Goal: Task Accomplishment & Management: Use online tool/utility

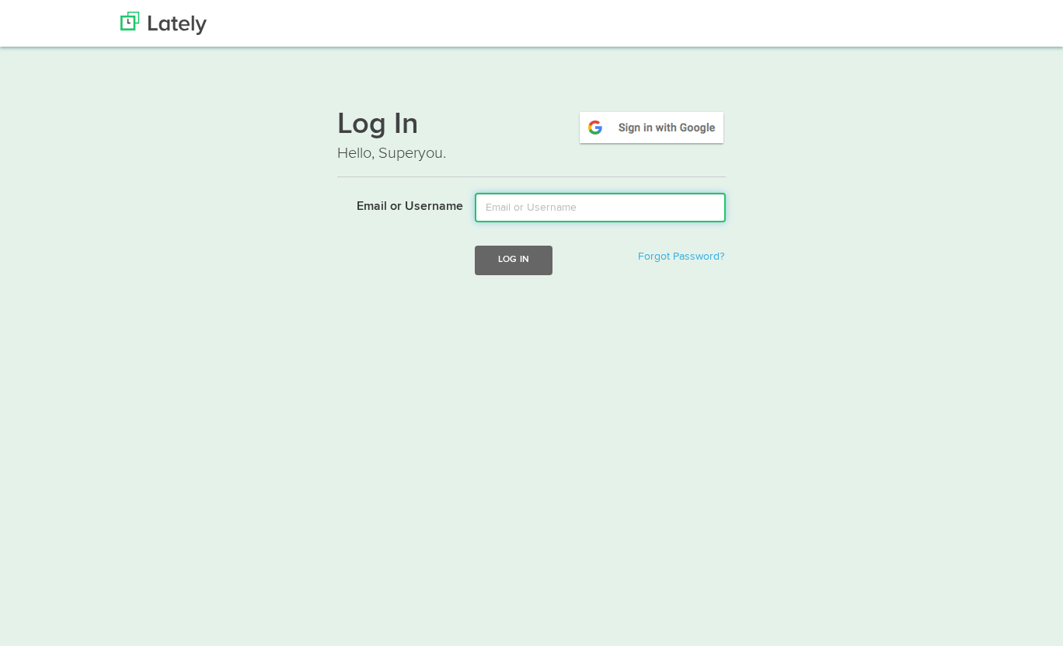
click at [577, 205] on input "Email or Username" at bounding box center [600, 208] width 251 height 30
type input "[PERSON_NAME][EMAIL_ADDRESS][DOMAIN_NAME]"
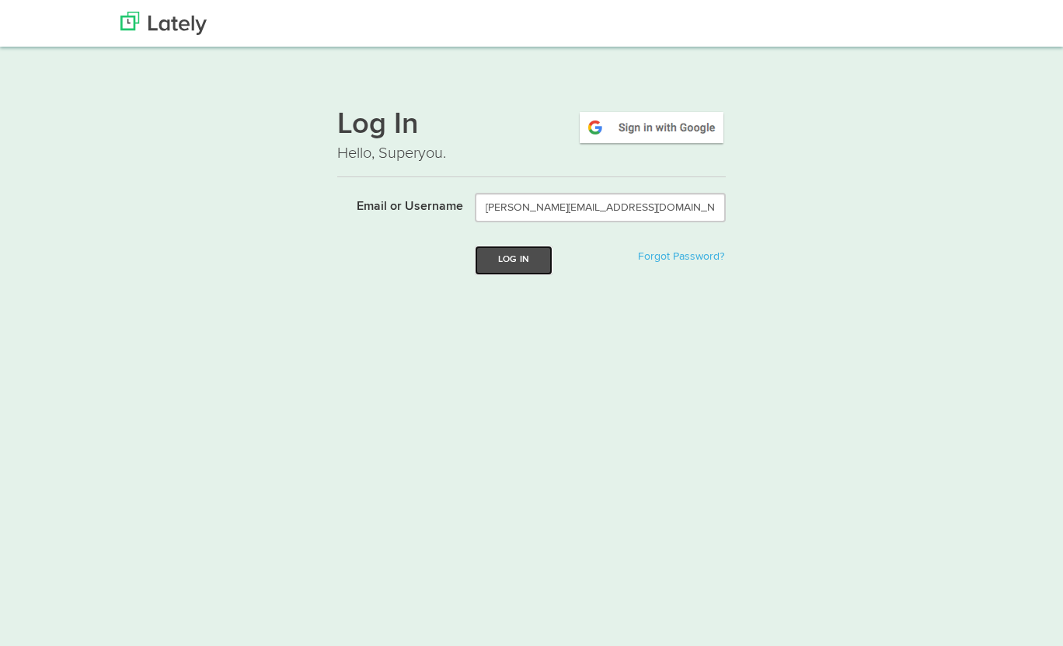
click at [500, 258] on button "Log In" at bounding box center [514, 260] width 78 height 29
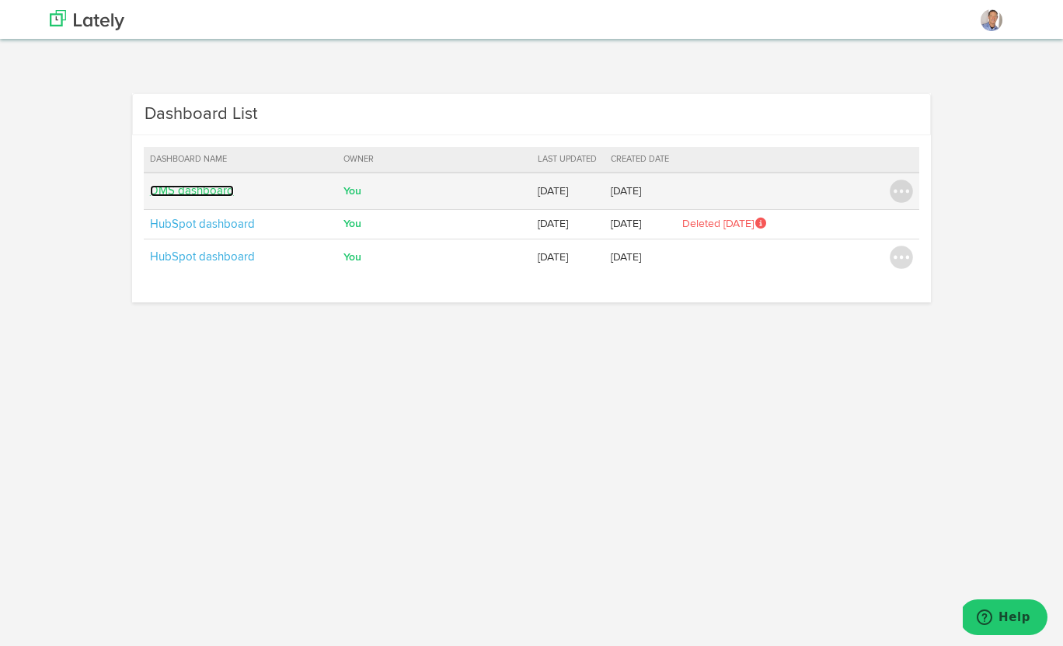
click at [186, 190] on link "DMS dashboard" at bounding box center [192, 191] width 84 height 12
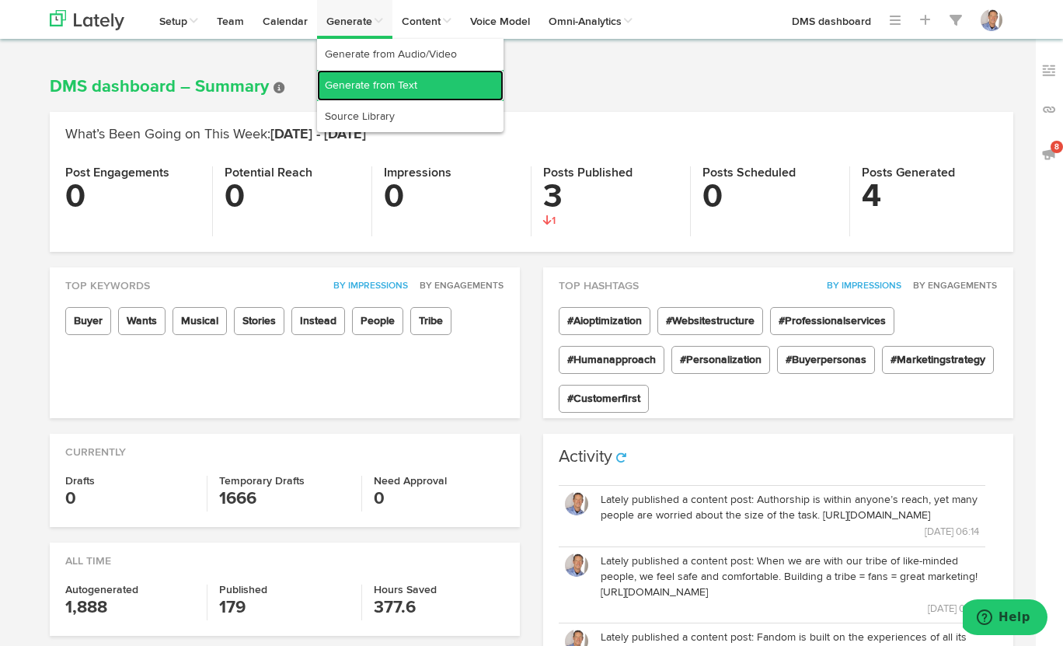
click at [379, 83] on link "Generate from Text" at bounding box center [410, 85] width 187 height 31
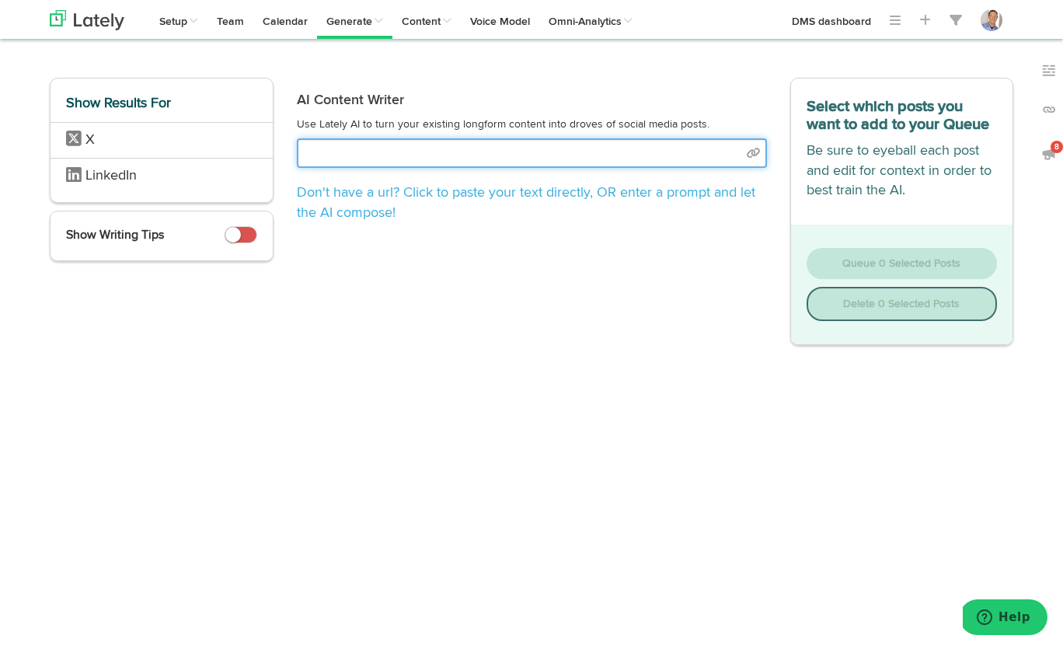
click at [364, 150] on input "text" at bounding box center [532, 153] width 470 height 30
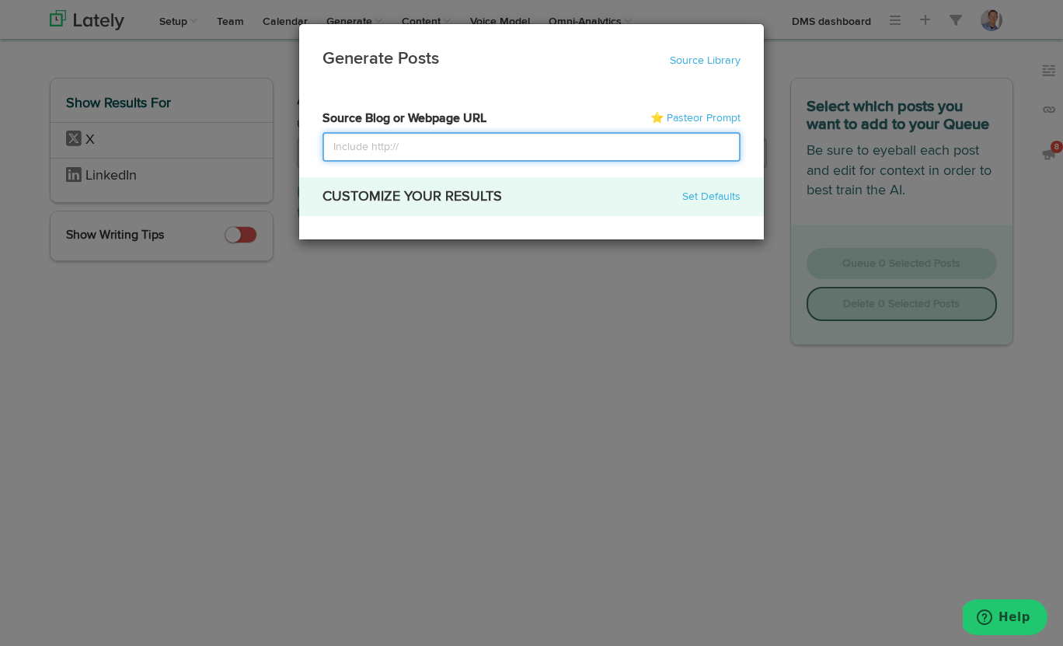
select select "natural"
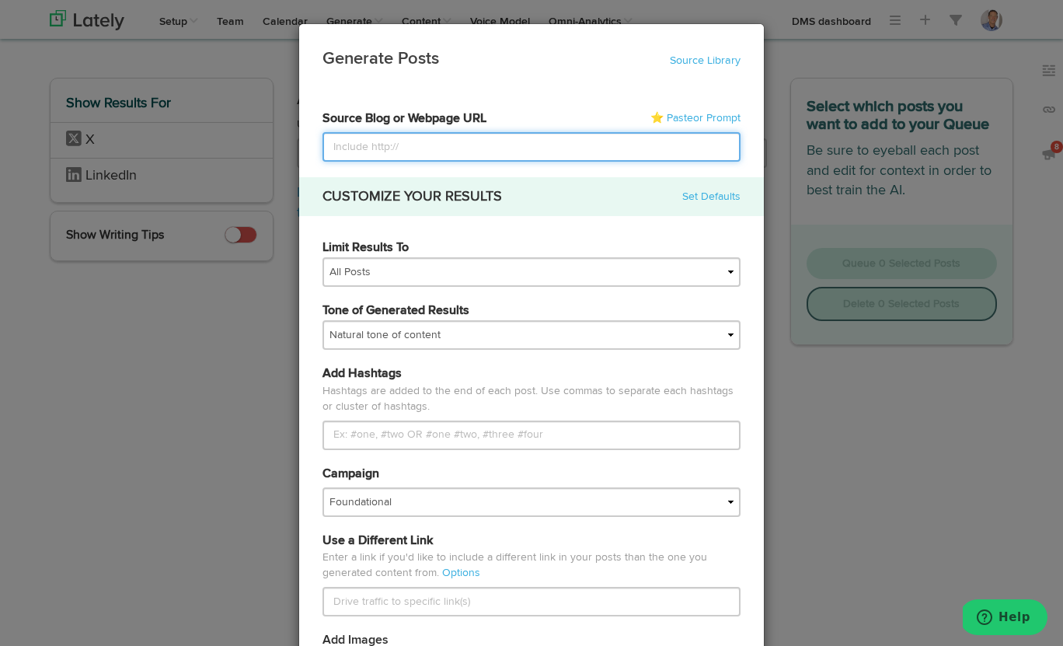
paste input "[URL][DOMAIN_NAME]"
type input "[URL][DOMAIN_NAME]"
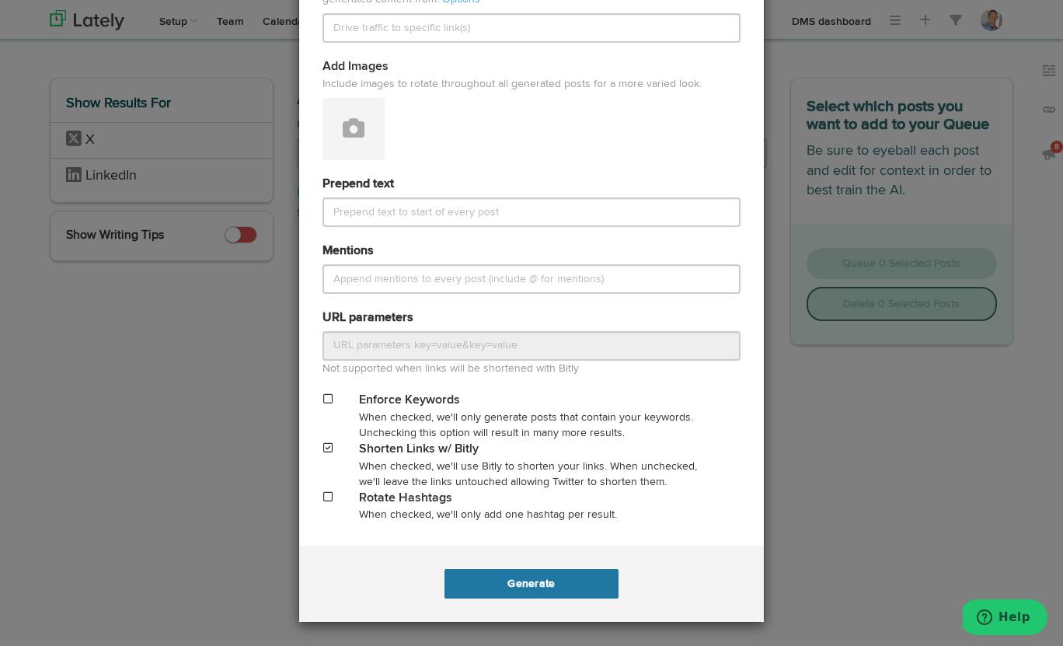
type input "[URL][DOMAIN_NAME]"
click at [538, 582] on button "Generate" at bounding box center [531, 584] width 173 height 30
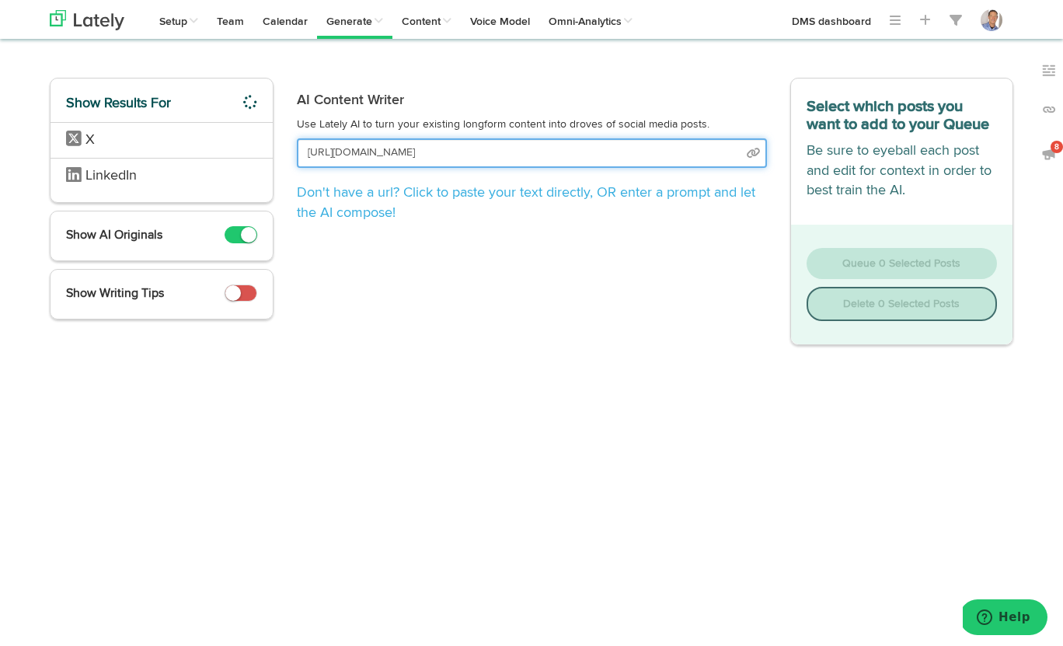
scroll to position [0, 5]
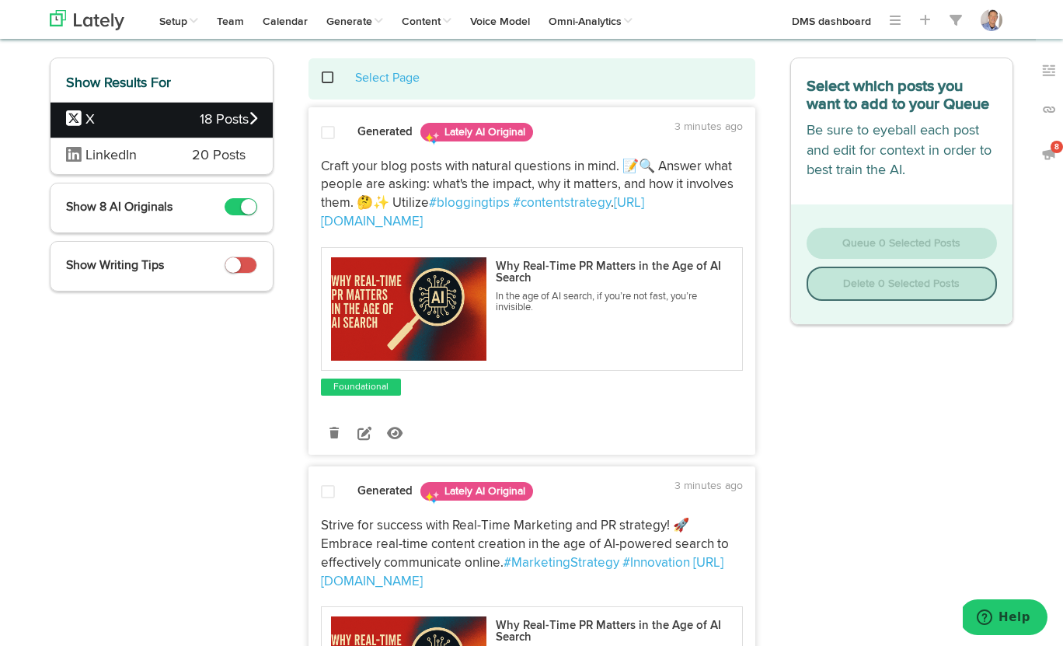
scroll to position [68, 0]
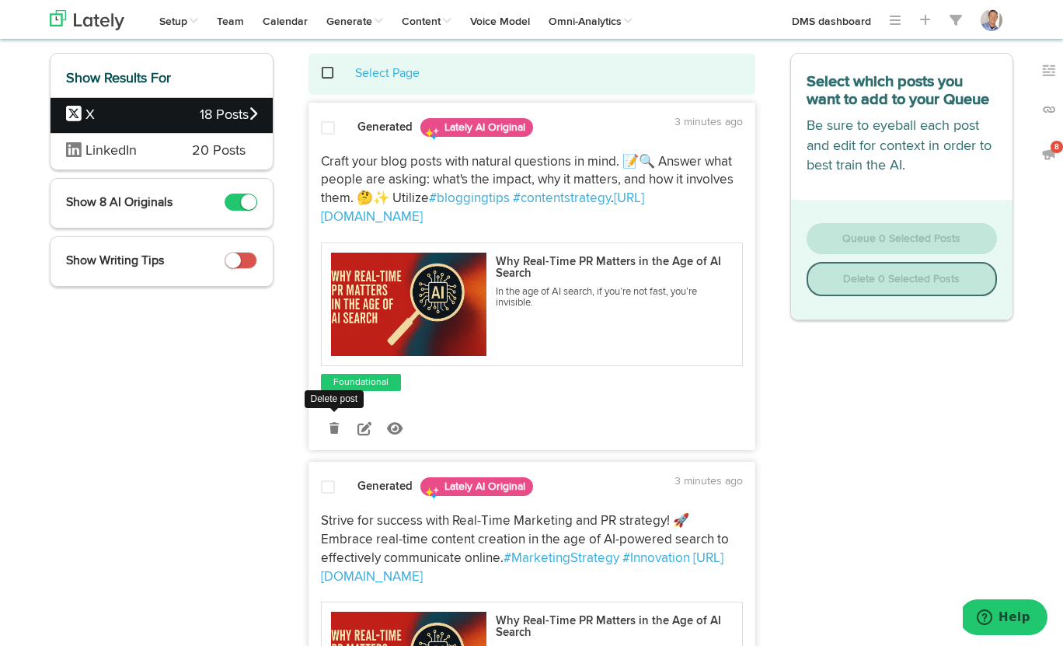
click at [335, 423] on icon at bounding box center [333, 428] width 9 height 11
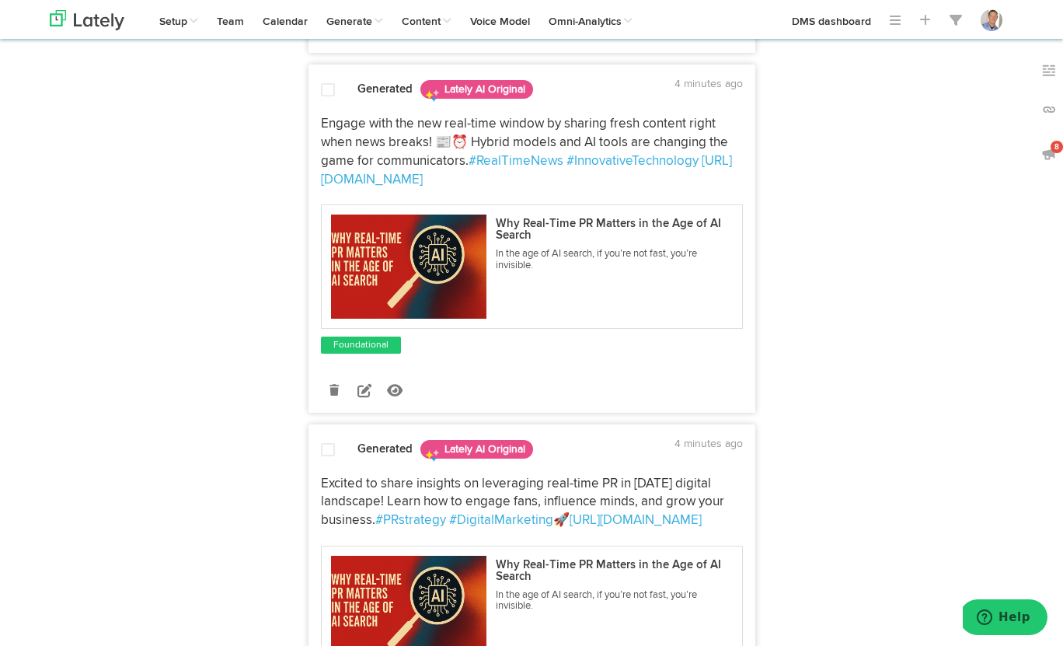
scroll to position [466, 0]
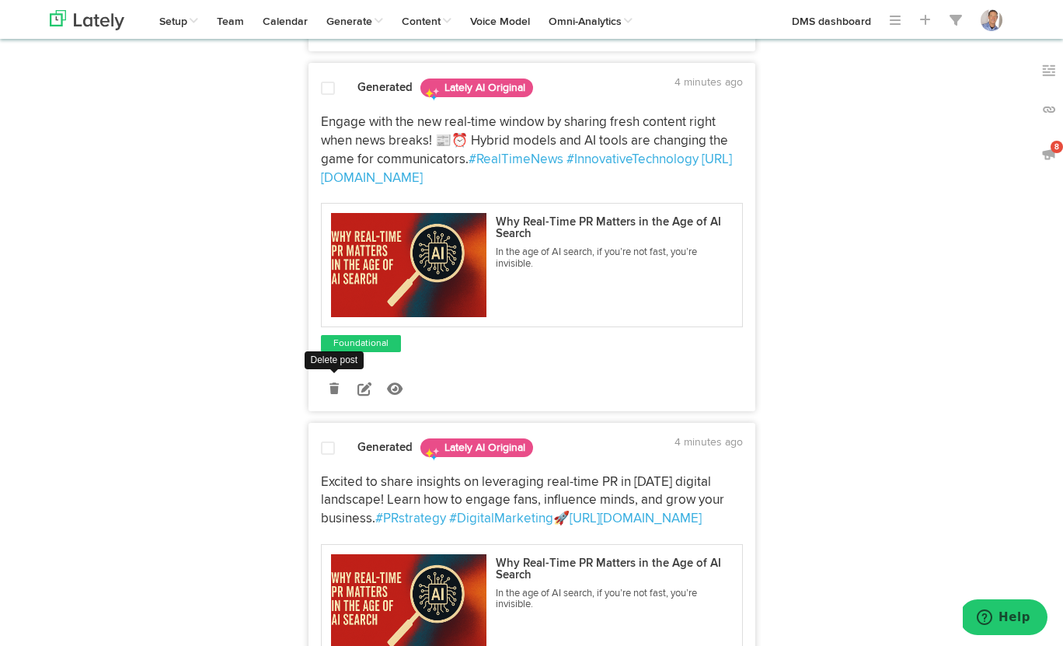
click at [334, 393] on icon at bounding box center [333, 388] width 9 height 11
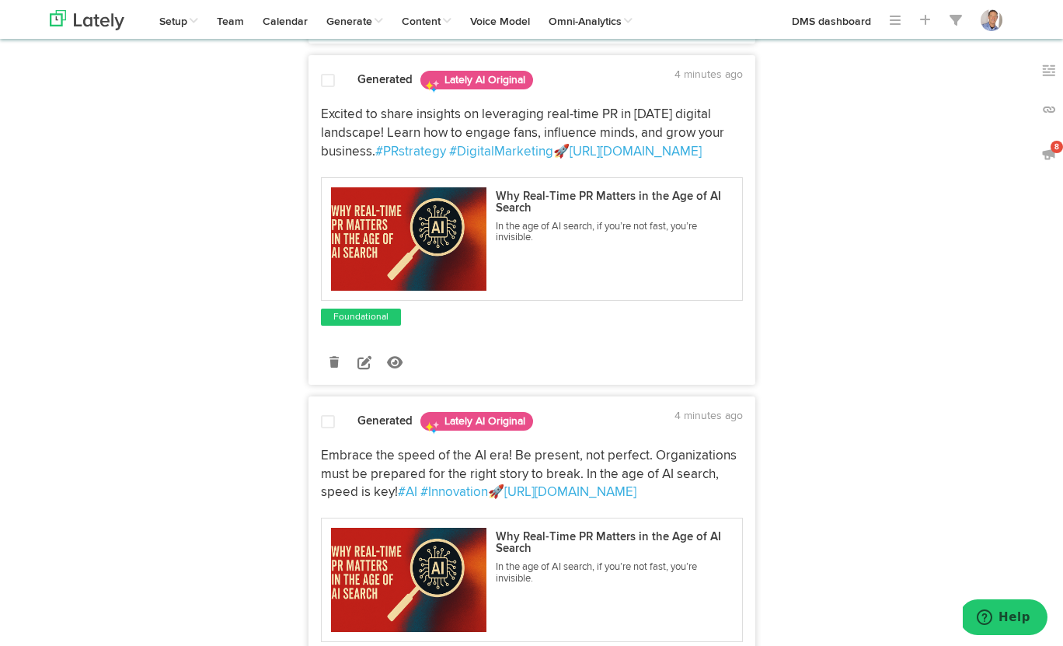
scroll to position [479, 0]
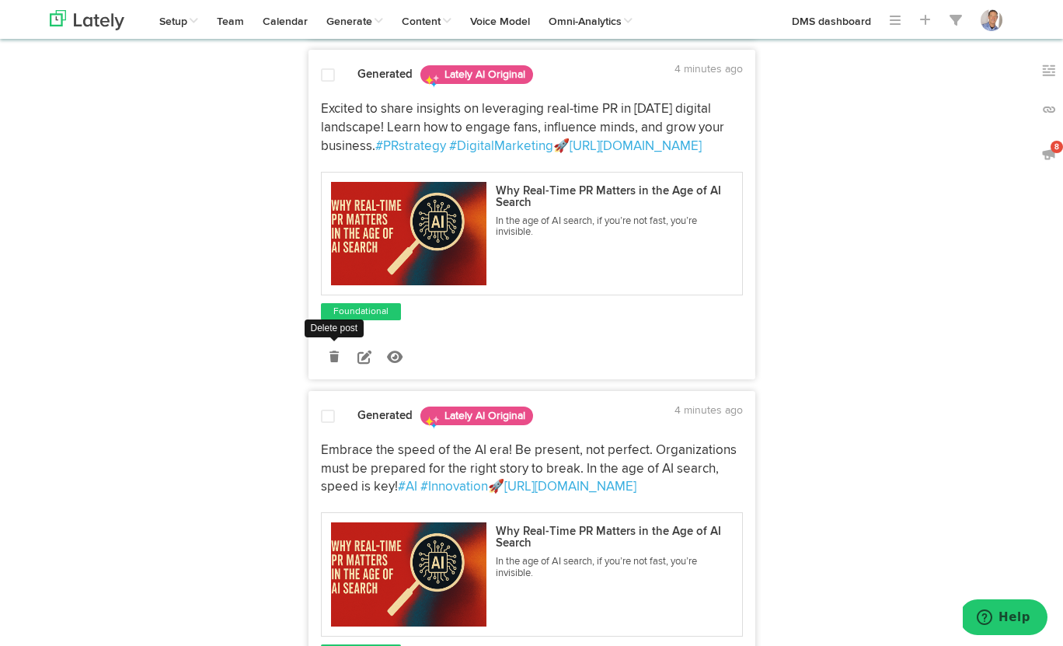
click at [336, 354] on icon at bounding box center [333, 356] width 9 height 11
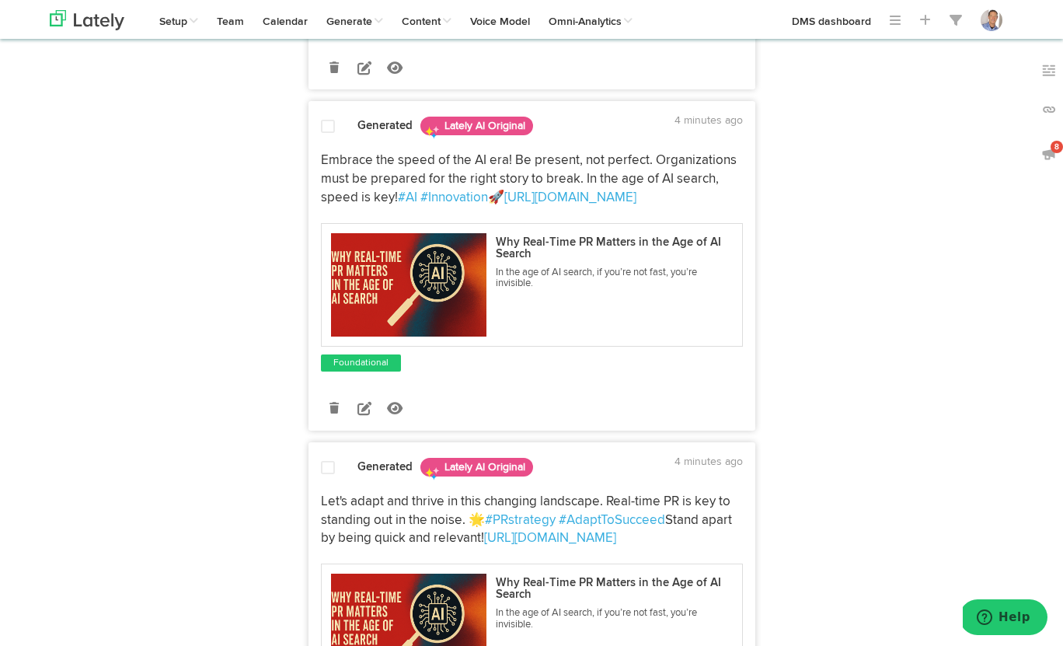
scroll to position [431, 0]
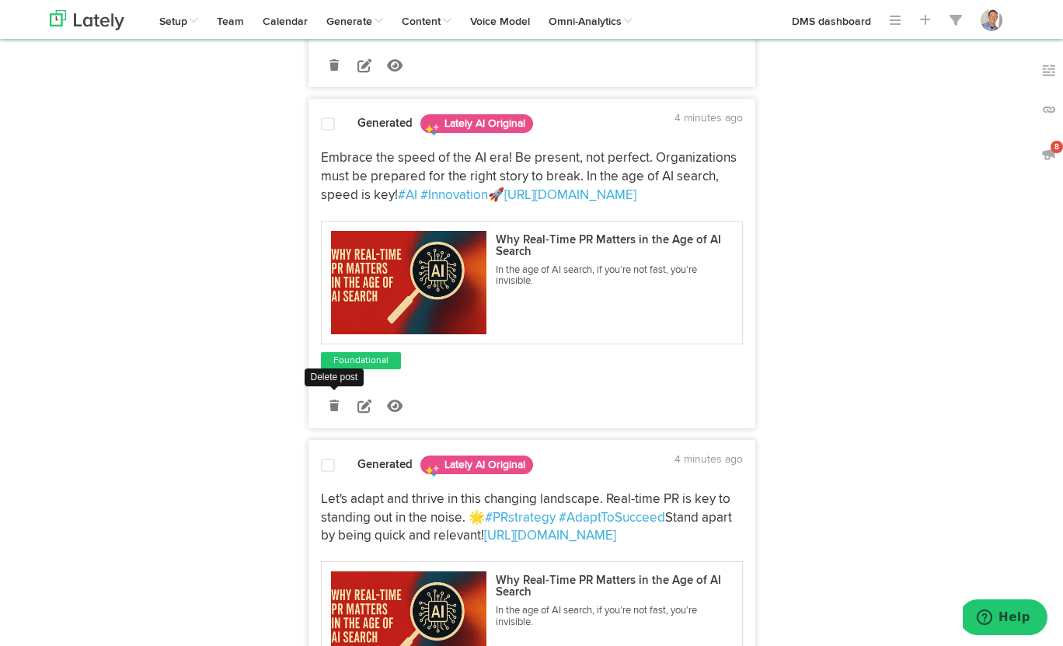
click at [333, 403] on icon at bounding box center [333, 405] width 9 height 11
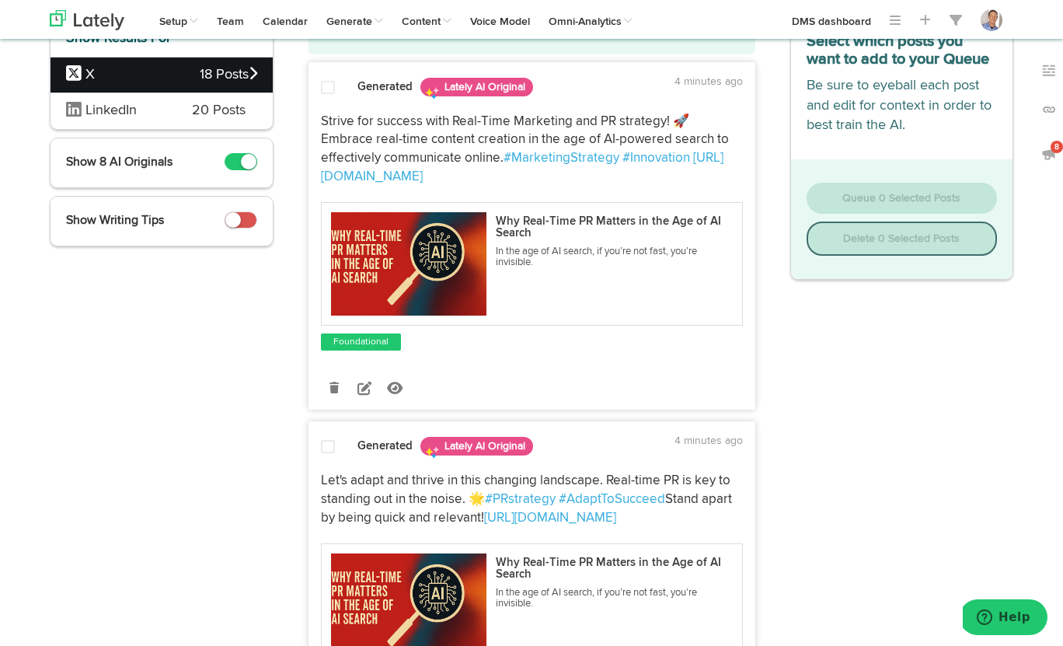
scroll to position [110, 0]
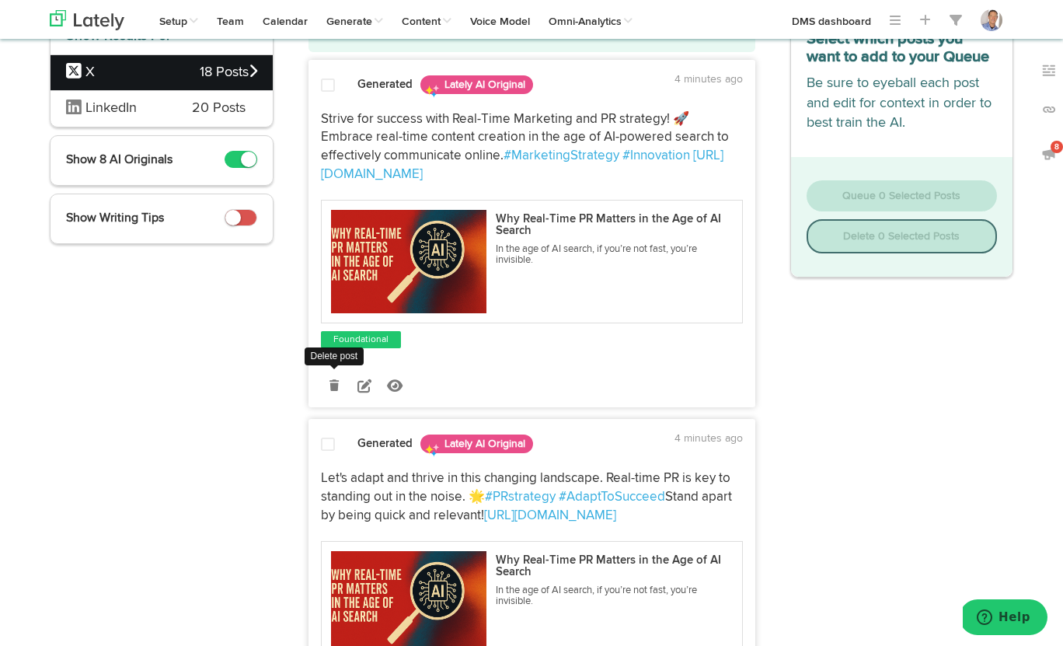
click at [334, 385] on icon at bounding box center [333, 385] width 9 height 11
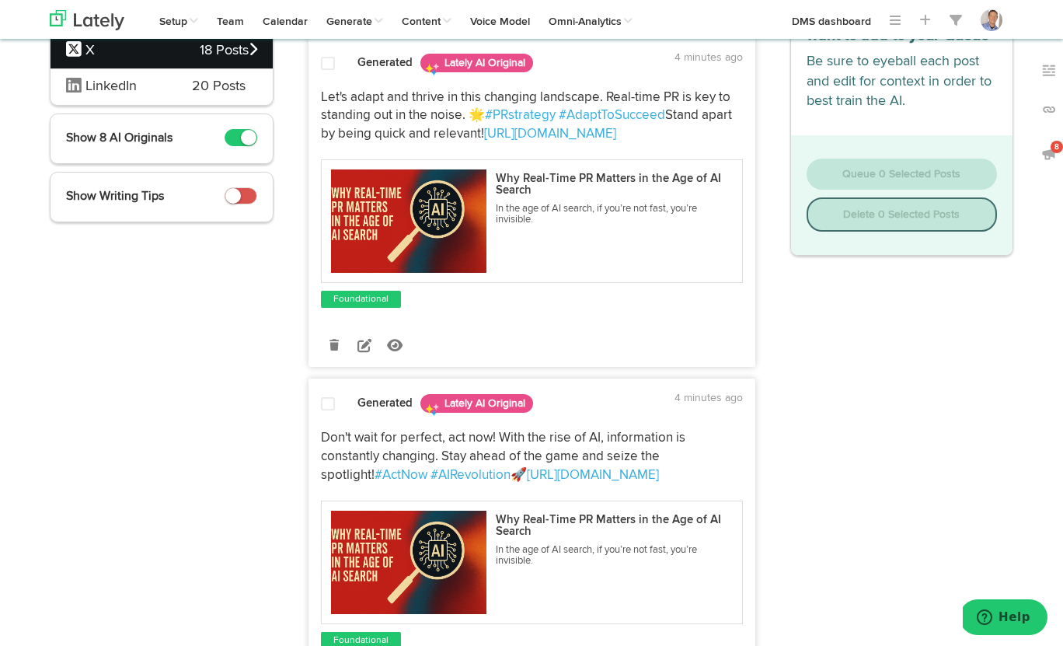
scroll to position [141, 0]
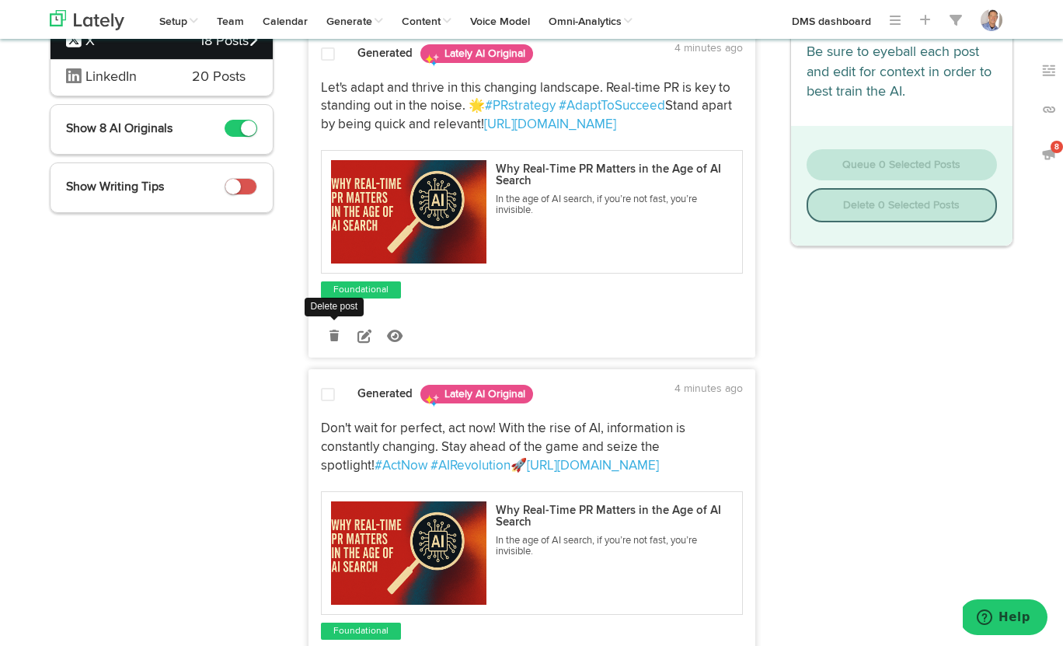
click at [333, 340] on icon at bounding box center [333, 335] width 9 height 11
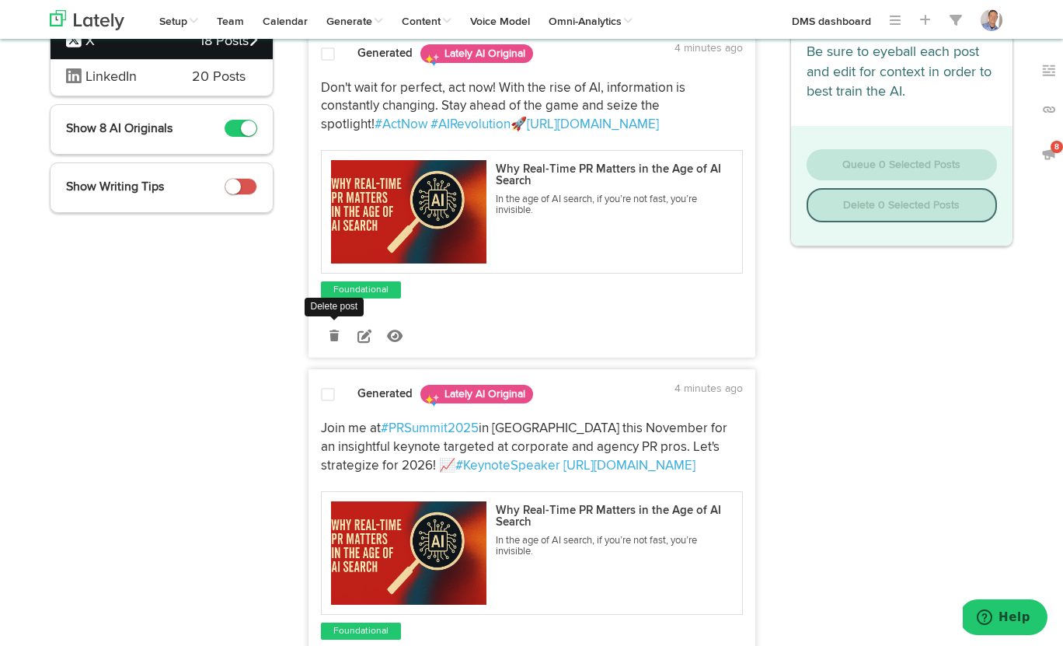
click at [335, 337] on icon at bounding box center [333, 335] width 9 height 11
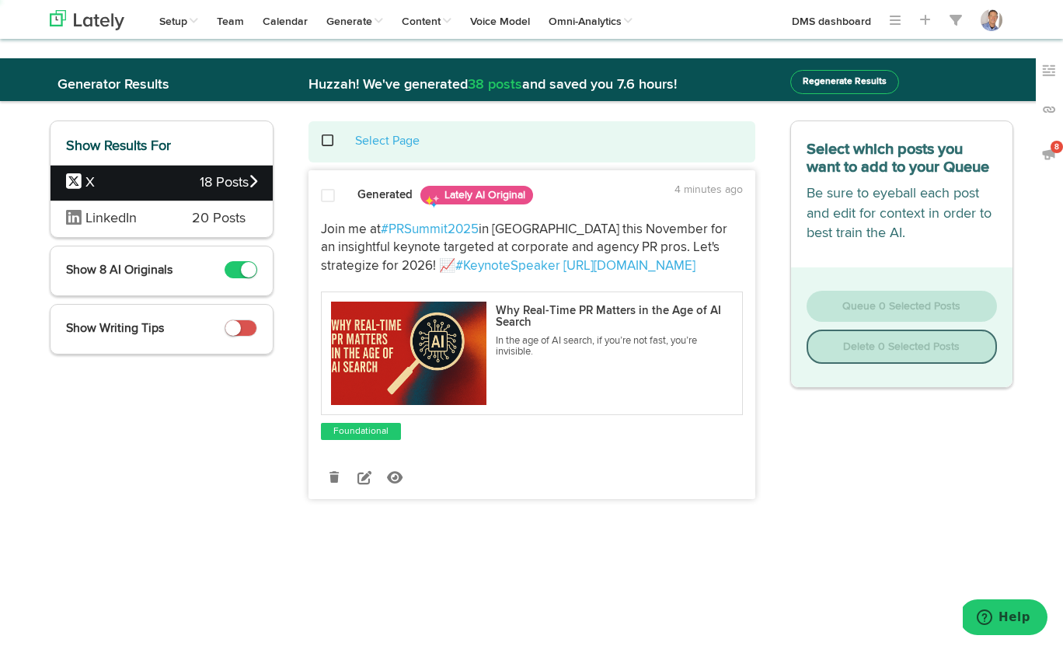
scroll to position [0, 0]
click at [337, 477] on icon at bounding box center [333, 477] width 9 height 11
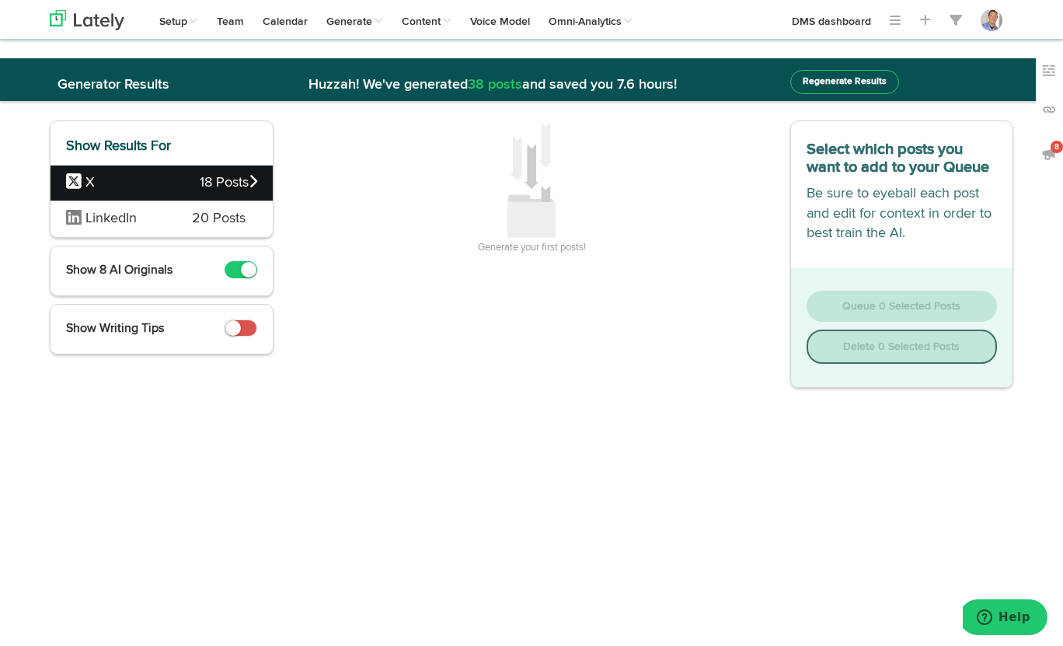
click at [253, 180] on icon at bounding box center [253, 181] width 9 height 14
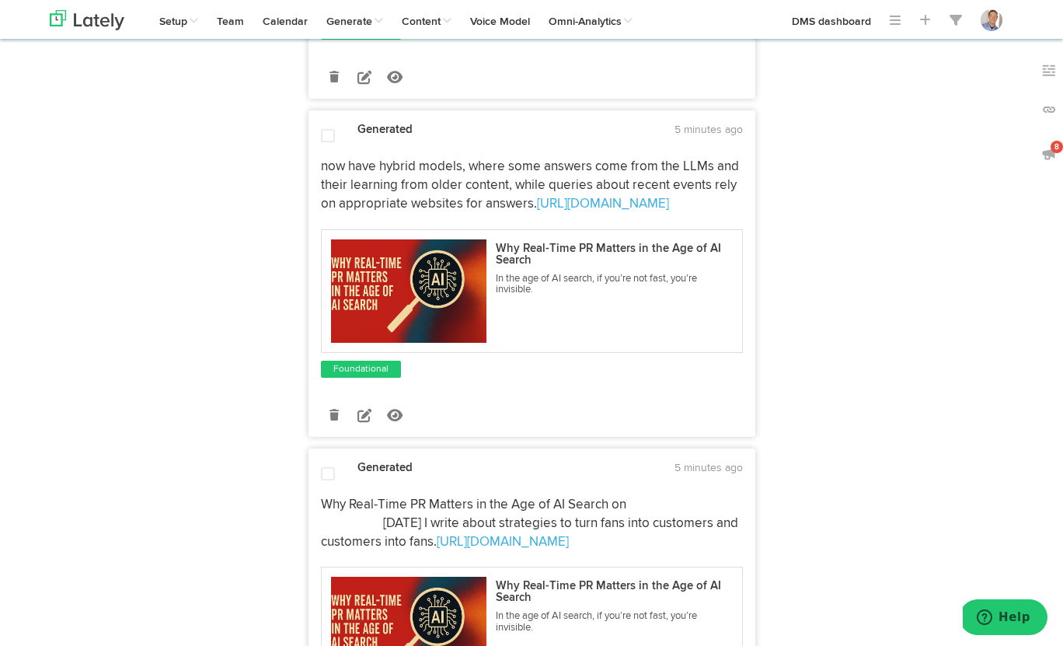
scroll to position [400, 0]
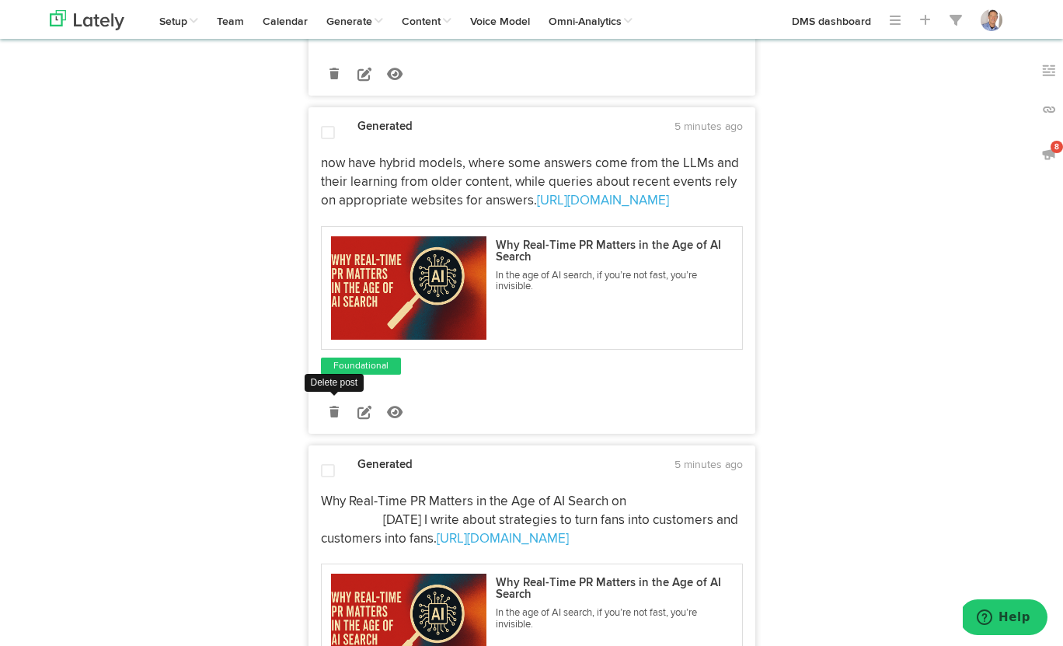
click at [333, 413] on icon at bounding box center [333, 411] width 9 height 11
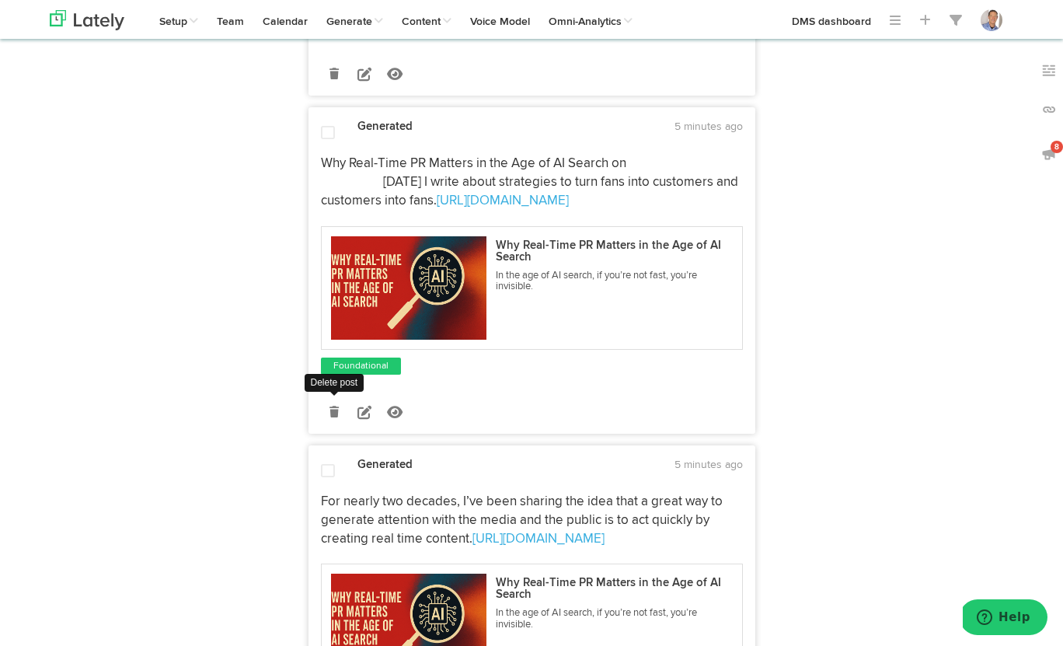
click at [335, 413] on icon at bounding box center [333, 411] width 9 height 11
click at [334, 417] on icon at bounding box center [333, 411] width 9 height 11
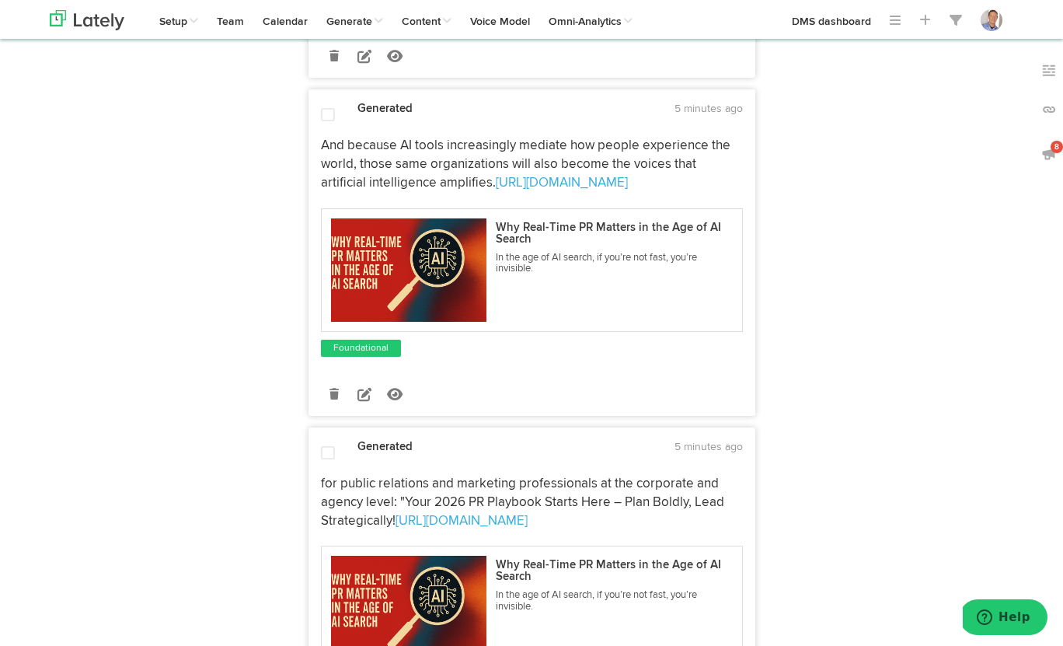
scroll to position [420, 0]
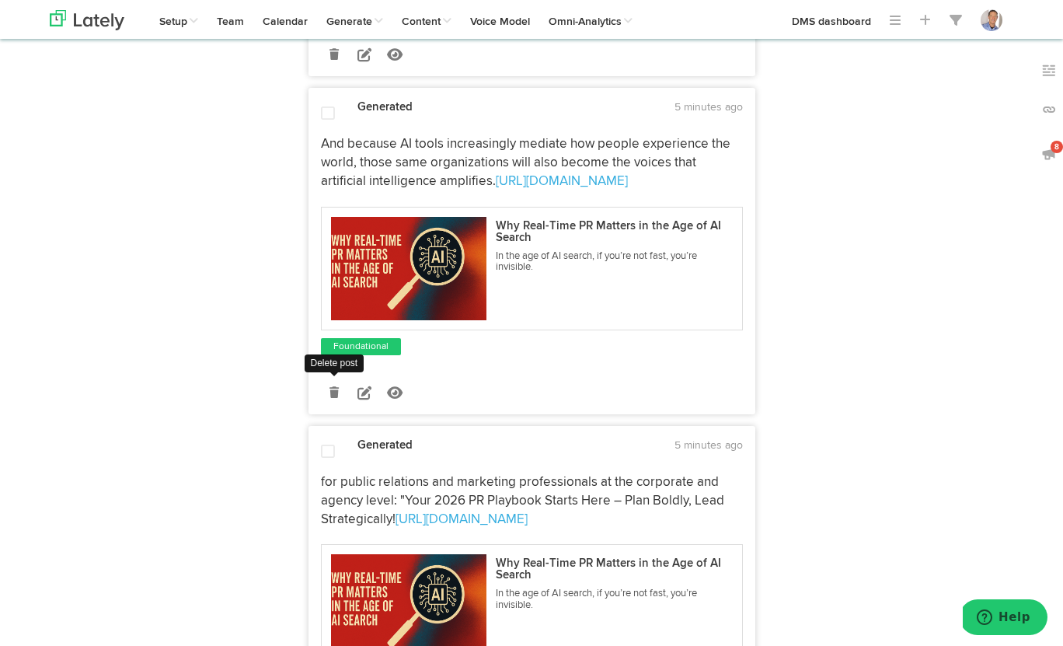
click at [334, 395] on icon at bounding box center [333, 392] width 9 height 11
click at [338, 392] on icon at bounding box center [333, 392] width 9 height 11
click at [336, 390] on icon at bounding box center [333, 392] width 9 height 11
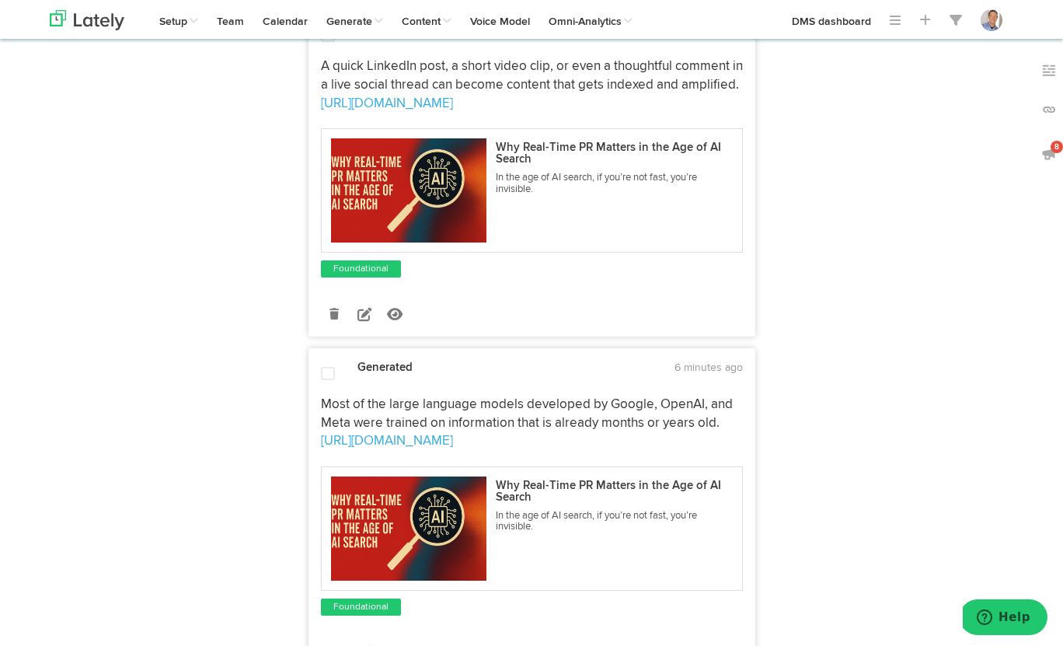
scroll to position [838, 0]
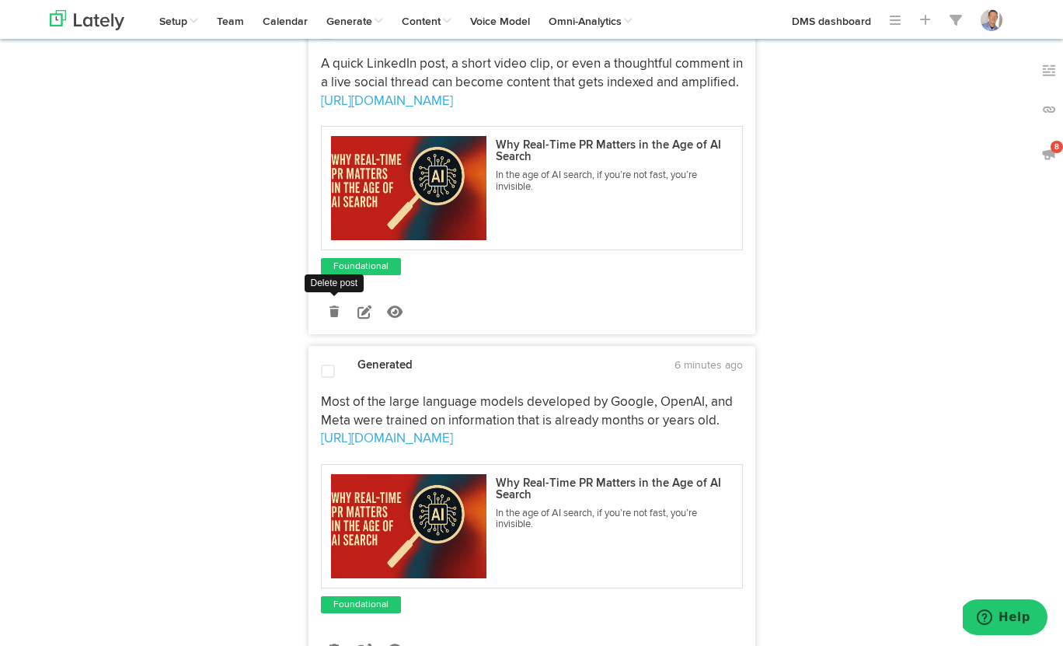
click at [337, 315] on icon at bounding box center [333, 311] width 9 height 11
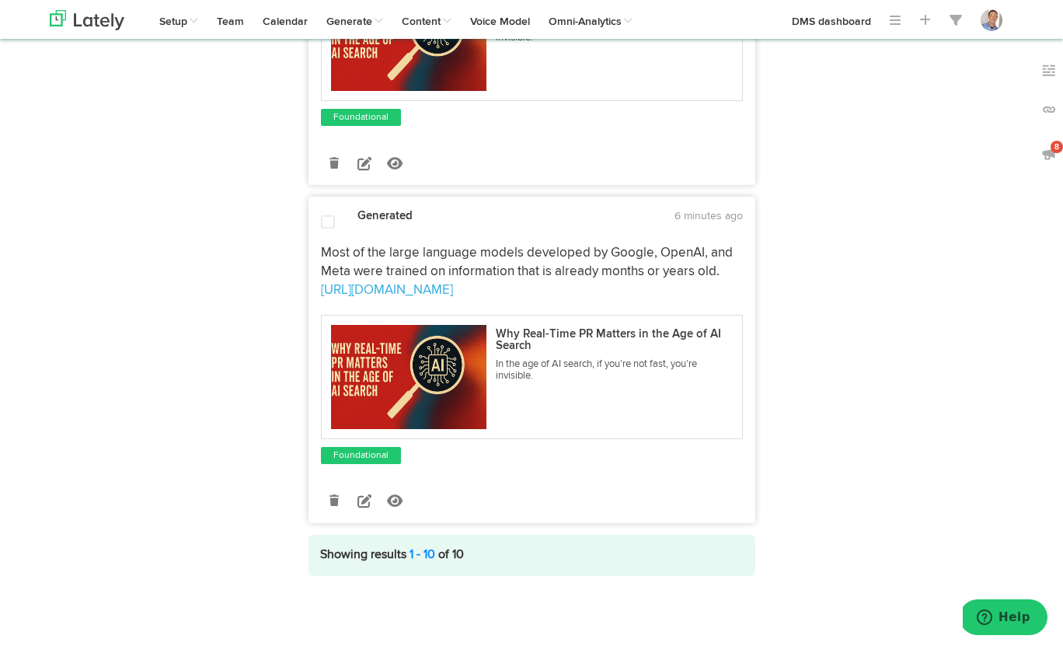
scroll to position [651, 0]
click at [369, 500] on icon at bounding box center [364, 500] width 14 height 14
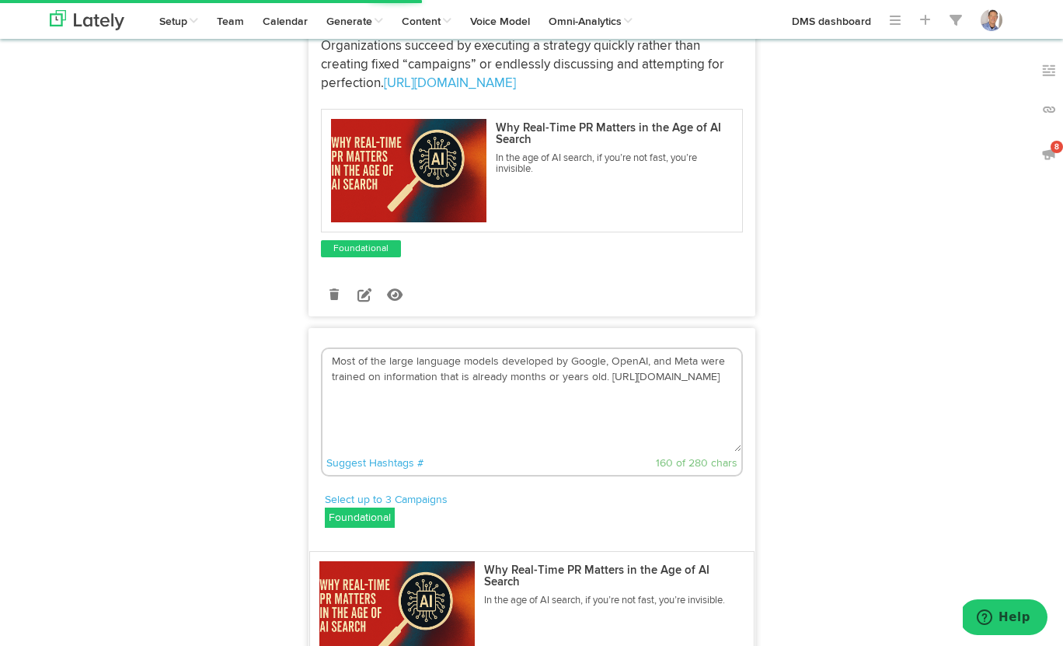
scroll to position [546, 0]
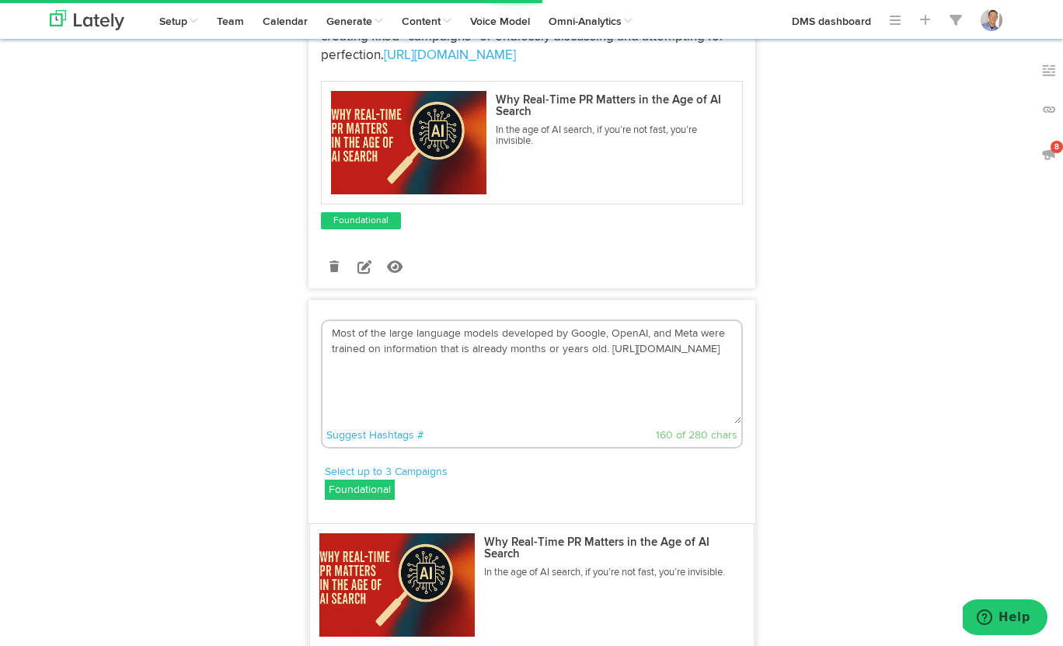
click at [608, 344] on textarea "Most of the large language models developed by Google, OpenAI, and Meta were tr…" at bounding box center [532, 372] width 419 height 103
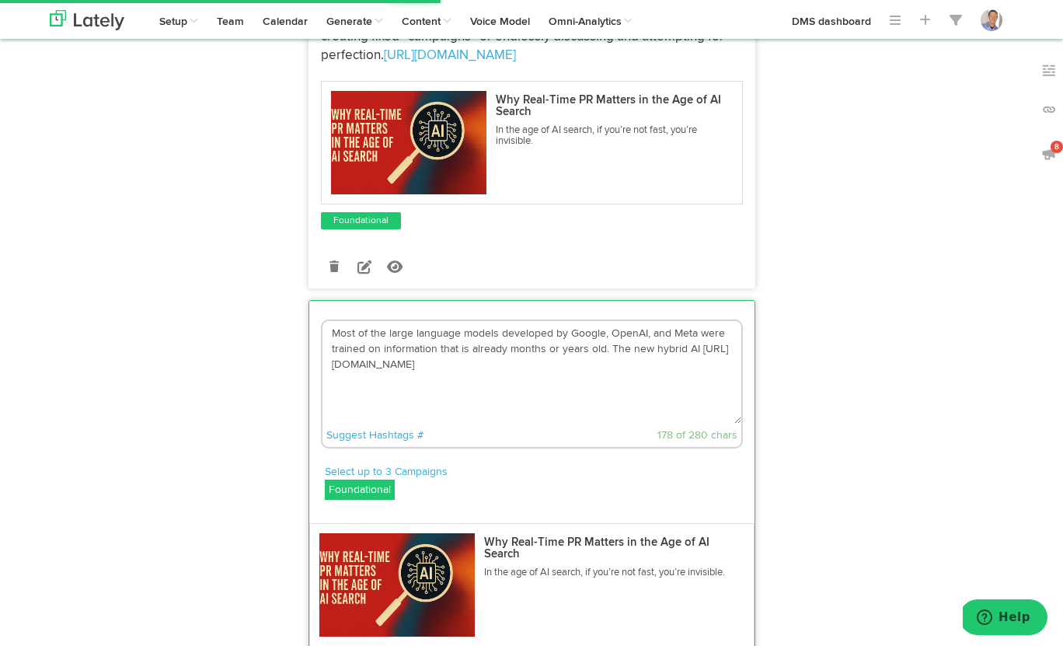
click at [679, 349] on textarea "Most of the large language models developed by Google, OpenAI, and Meta were tr…" at bounding box center [532, 372] width 419 height 103
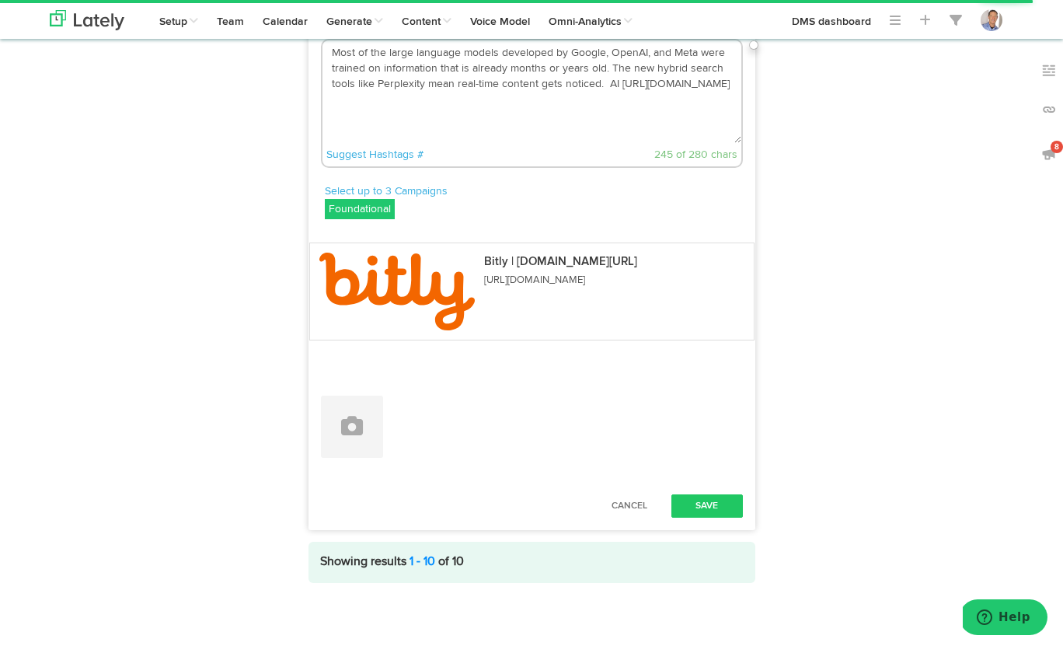
scroll to position [835, 0]
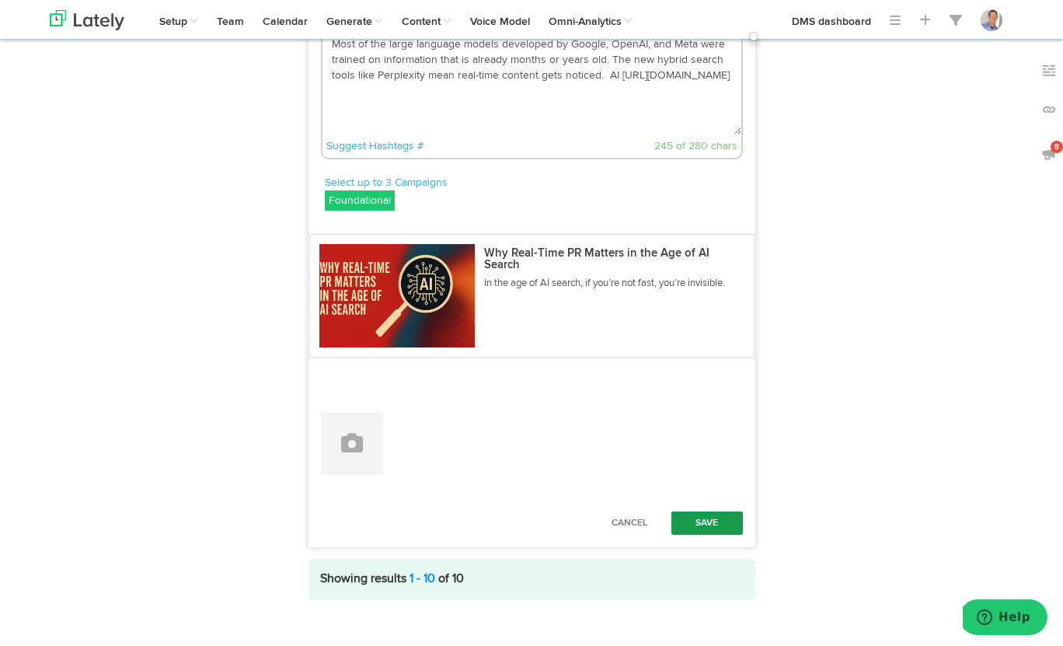
type textarea "Most of the large language models developed by Google, OpenAI, and Meta were tr…"
click at [718, 520] on button "Save" at bounding box center [706, 522] width 71 height 23
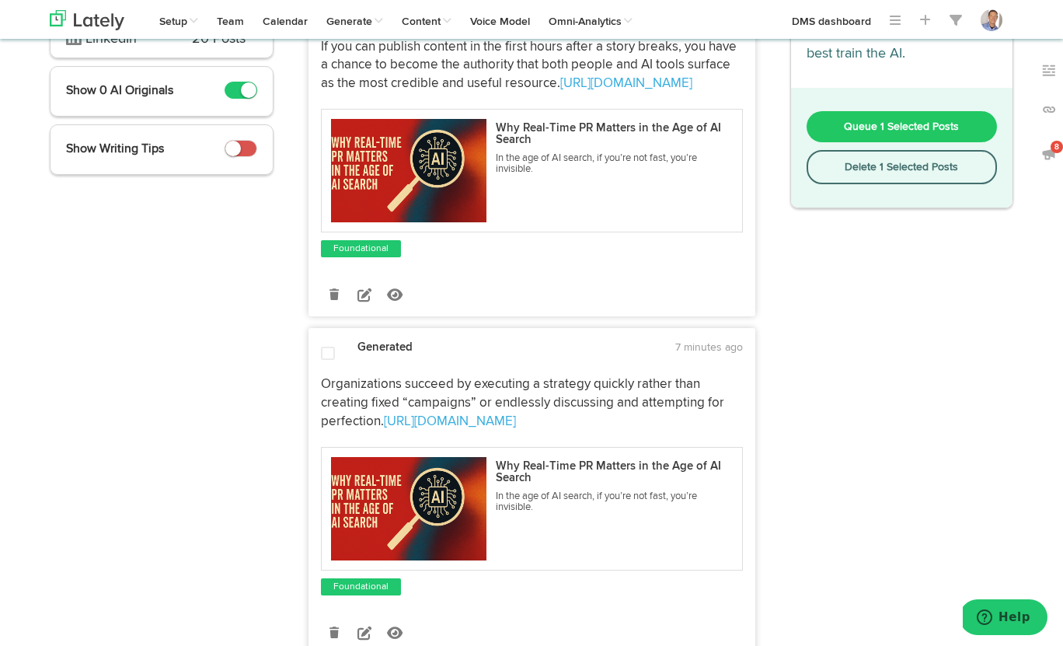
scroll to position [0, 0]
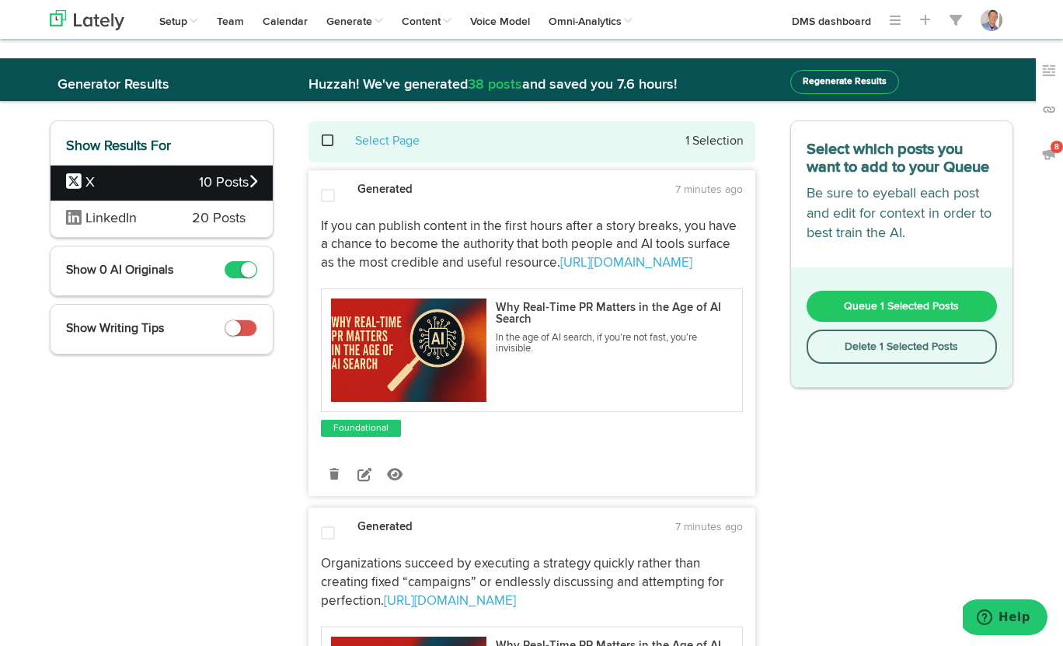
click at [327, 141] on span at bounding box center [336, 141] width 32 height 1
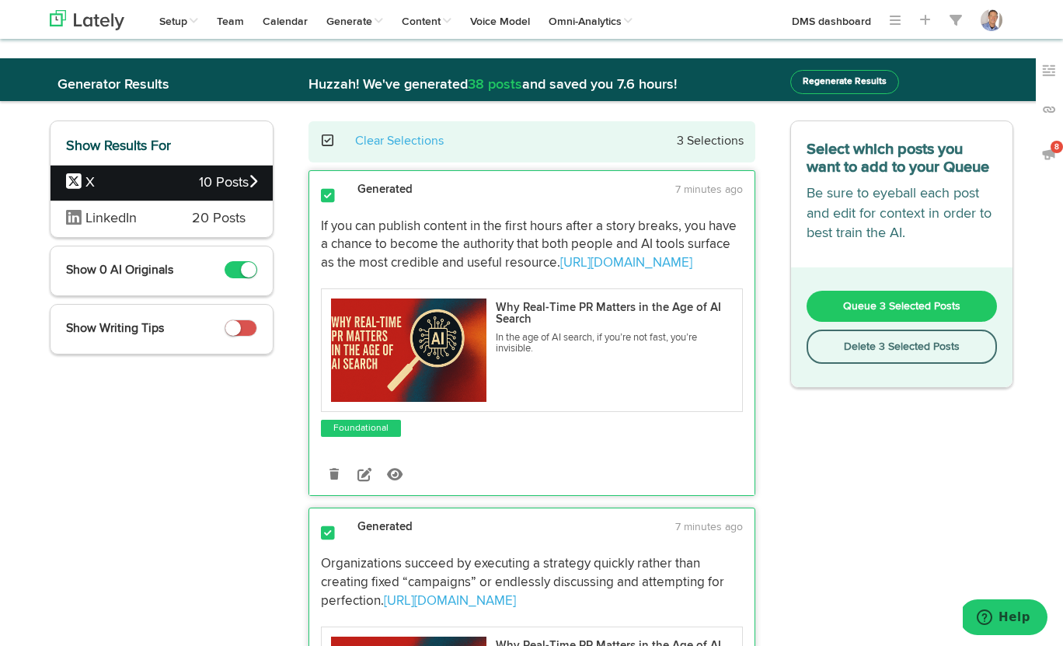
click at [894, 312] on span "Queue 3 Selected Posts" at bounding box center [901, 306] width 117 height 11
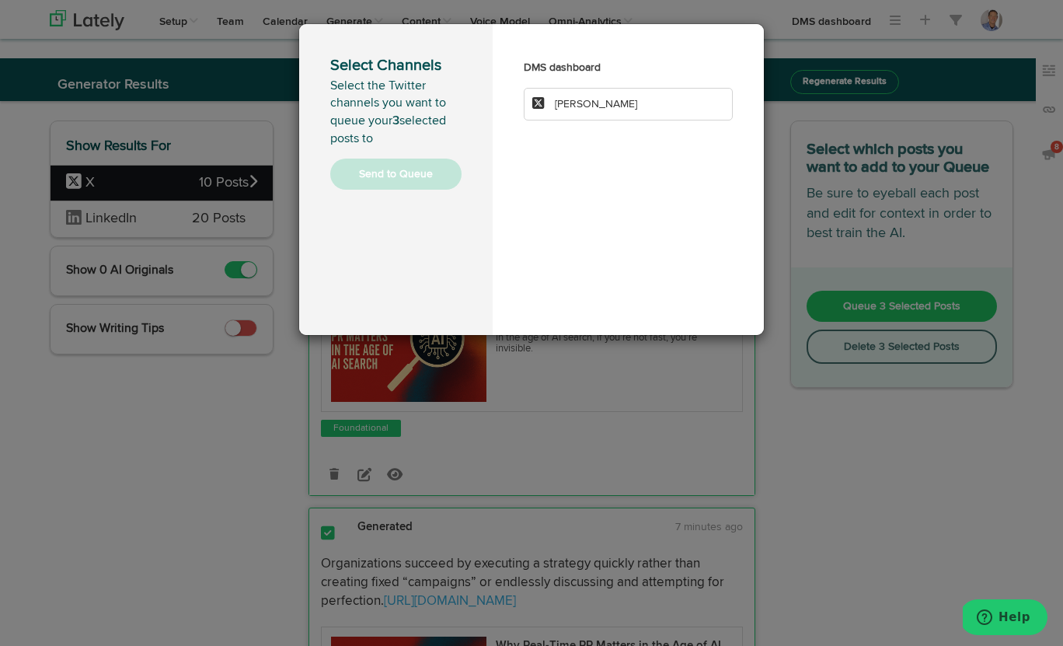
click at [605, 93] on li "[PERSON_NAME]" at bounding box center [628, 104] width 209 height 33
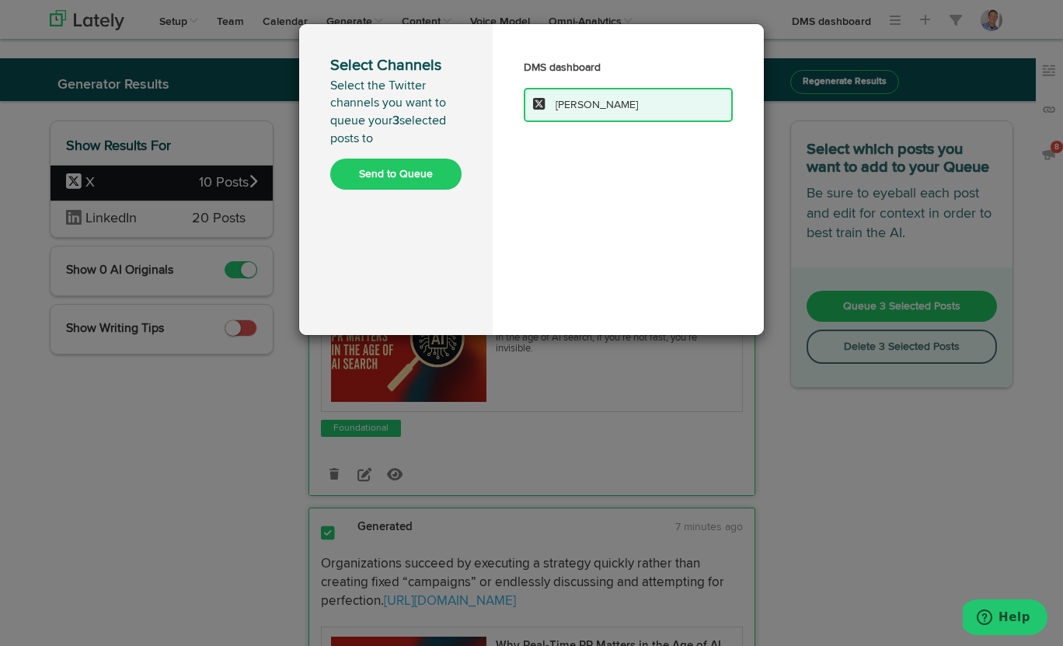
click at [410, 173] on button "Send to Queue" at bounding box center [395, 174] width 131 height 31
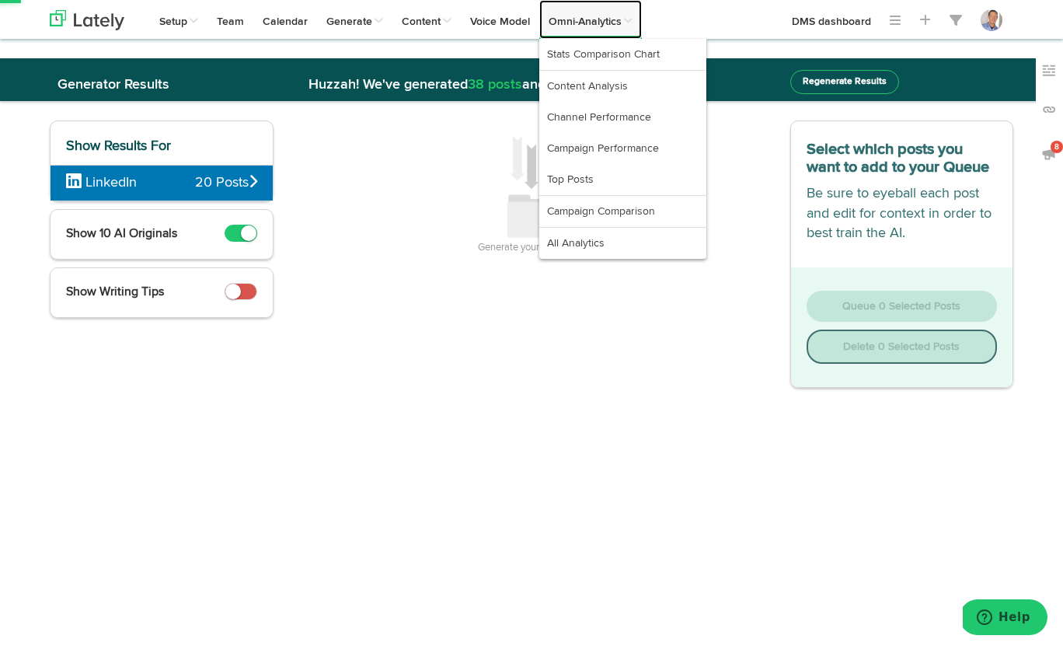
click at [633, 19] on span at bounding box center [627, 21] width 11 height 11
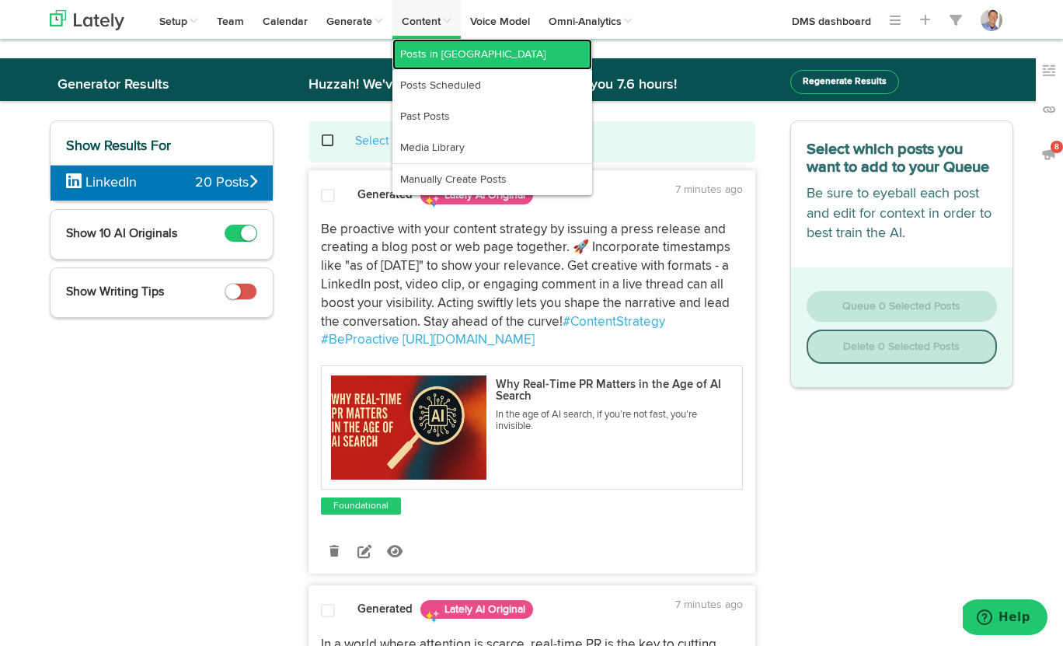
click at [444, 48] on link "Posts in [GEOGRAPHIC_DATA]" at bounding box center [492, 54] width 200 height 31
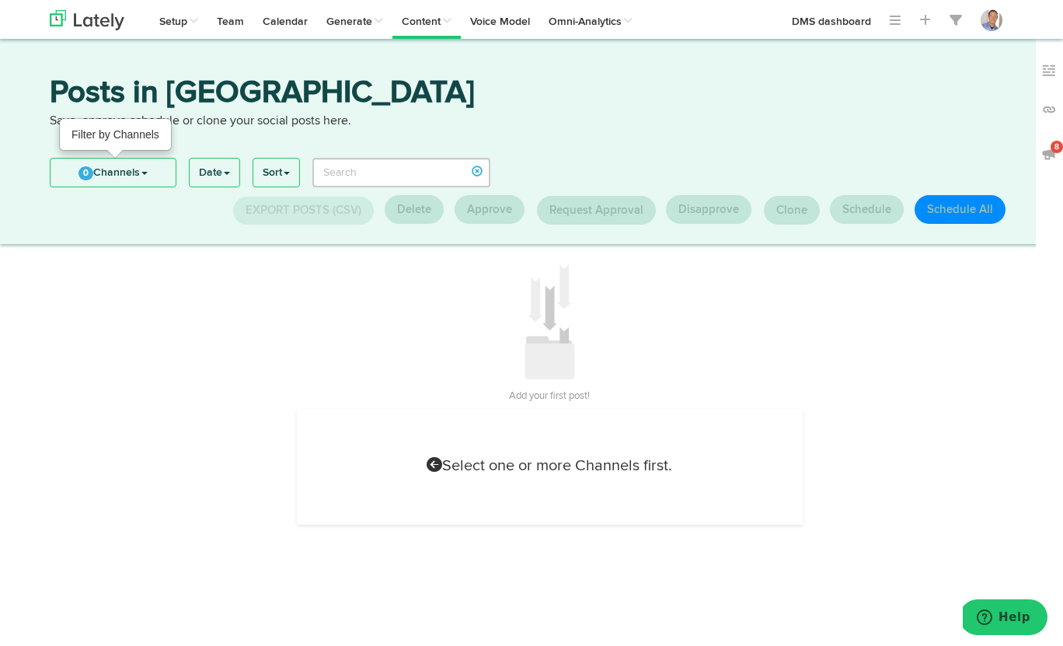
click at [148, 173] on span at bounding box center [144, 173] width 6 height 3
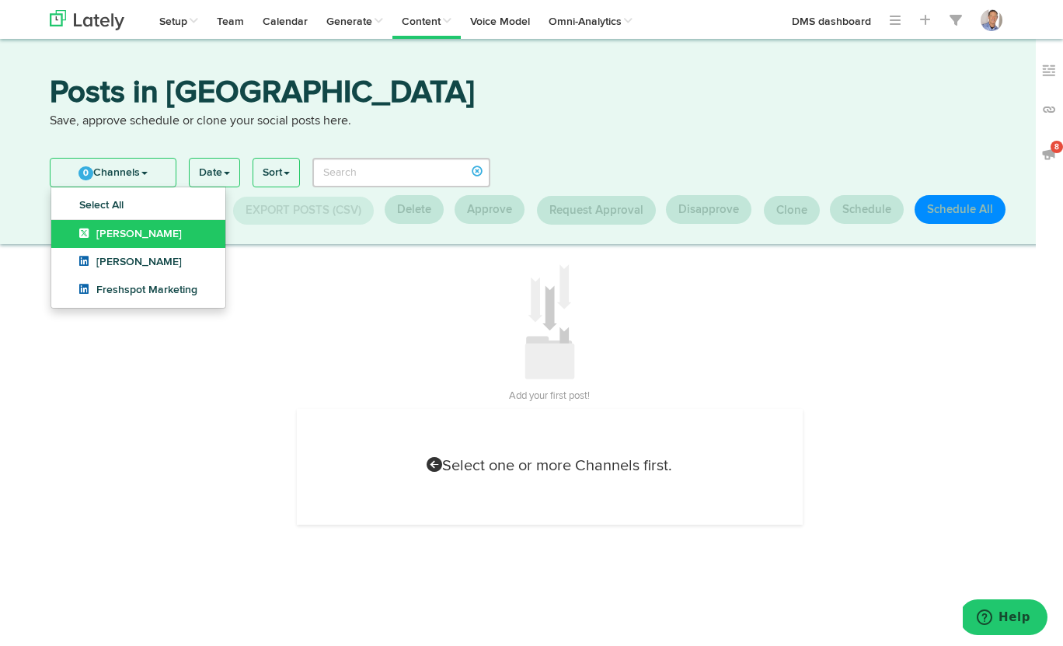
click at [145, 234] on span "[PERSON_NAME]" at bounding box center [130, 233] width 103 height 11
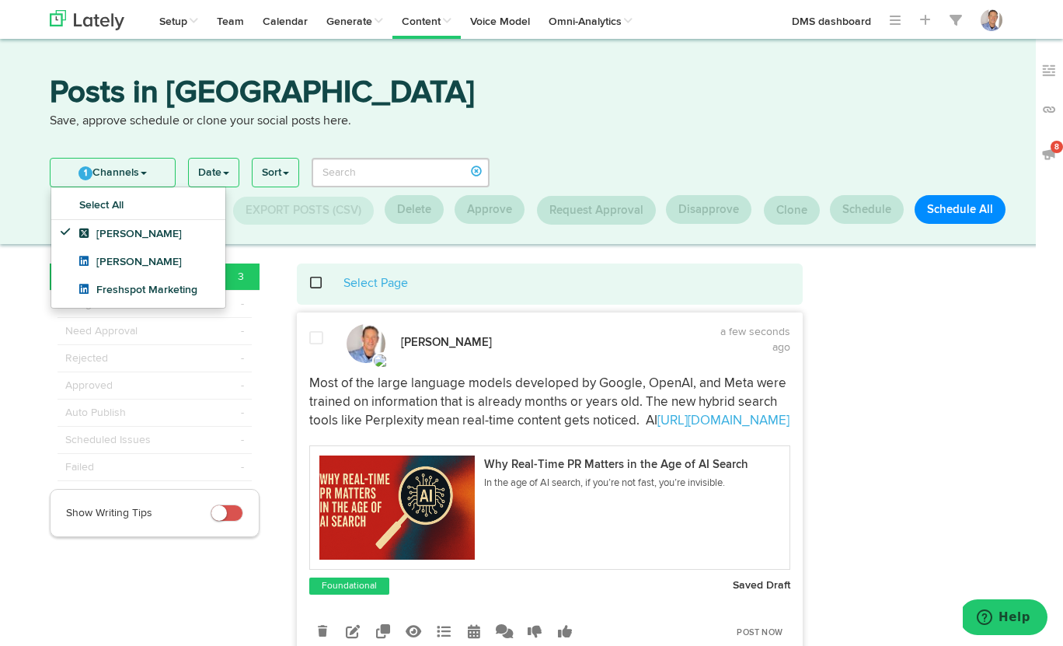
click at [316, 283] on span at bounding box center [325, 283] width 32 height 1
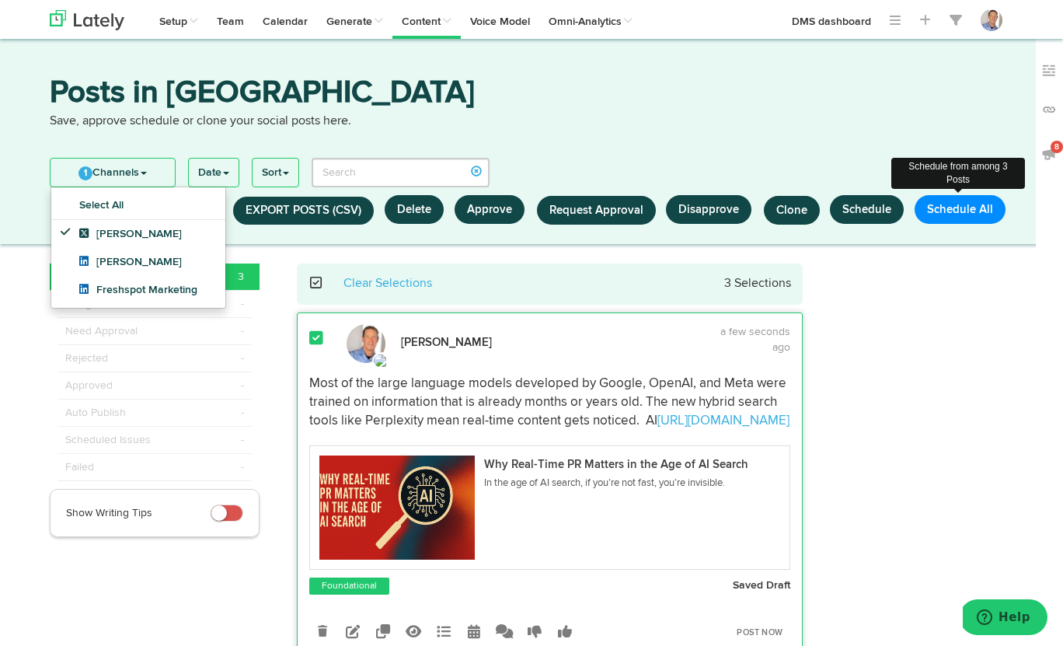
click at [958, 211] on button "Schedule All" at bounding box center [960, 209] width 91 height 29
select select "11"
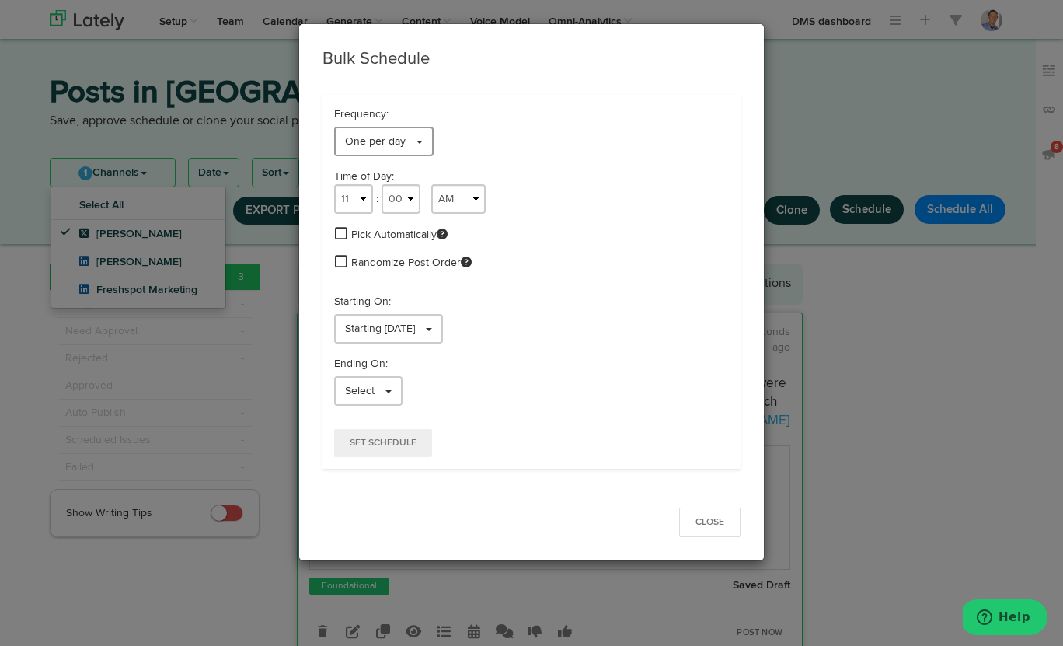
click at [426, 139] on link "One per day" at bounding box center [383, 142] width 99 height 30
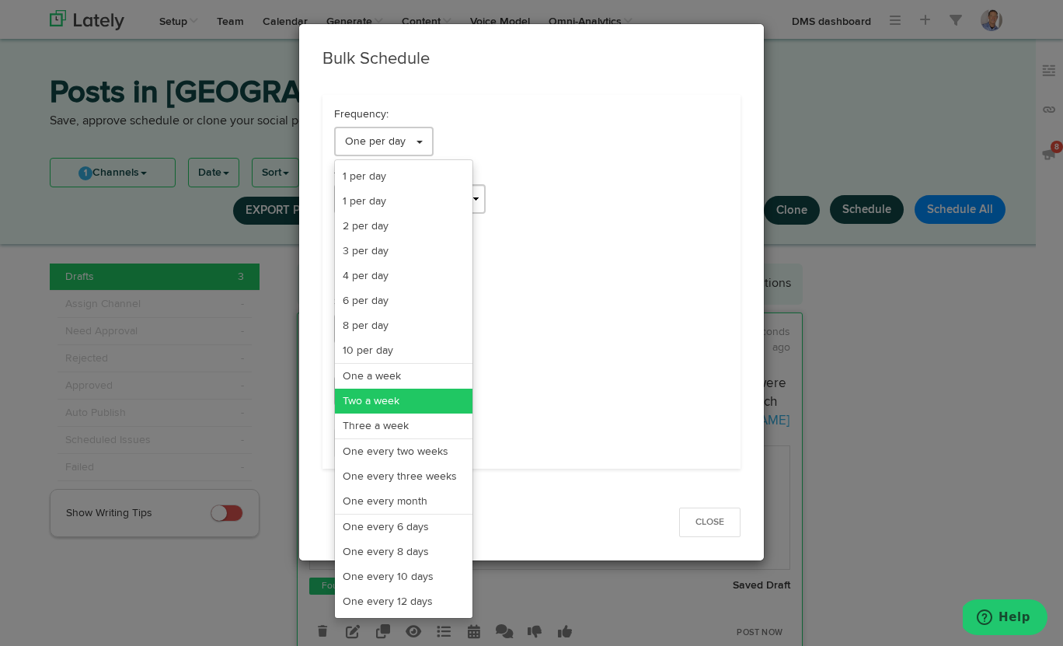
click at [404, 396] on link "Two a week" at bounding box center [404, 401] width 138 height 25
select select "11"
select select "6"
select select "PM"
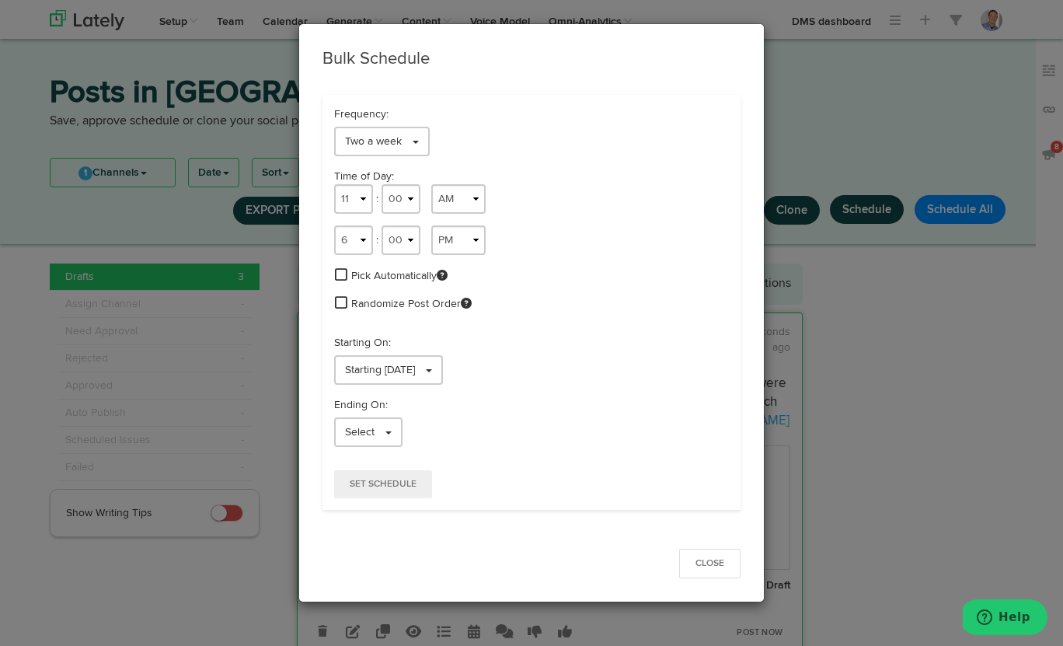
click at [341, 273] on span at bounding box center [341, 274] width 12 height 14
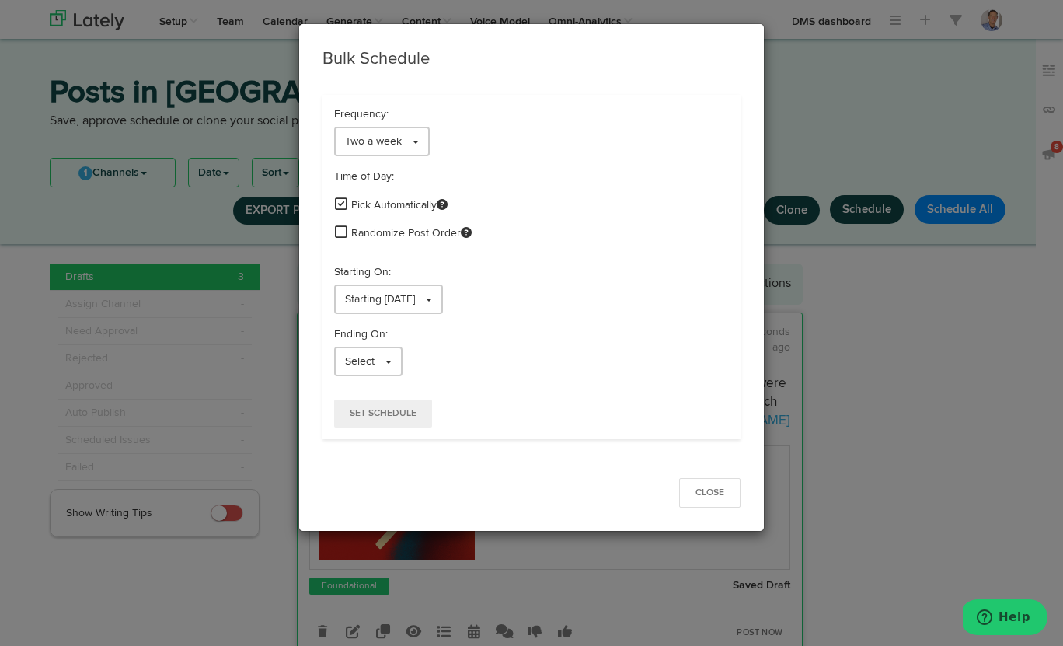
click at [341, 235] on span at bounding box center [341, 232] width 12 height 14
click at [411, 410] on span "Set Schedule" at bounding box center [383, 413] width 67 height 9
